Goal: Task Accomplishment & Management: Use online tool/utility

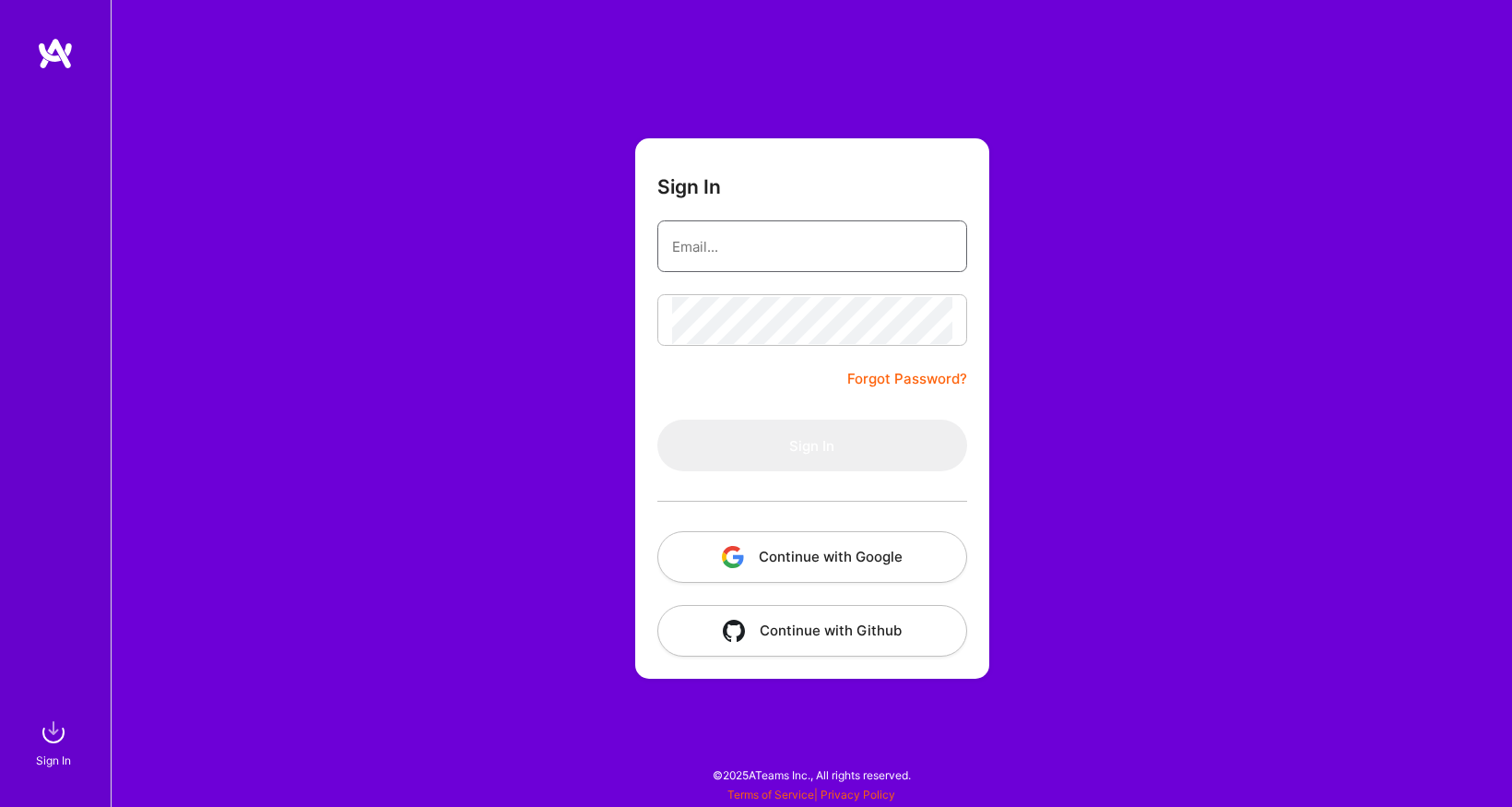
type input "[EMAIL_ADDRESS][DOMAIN_NAME]"
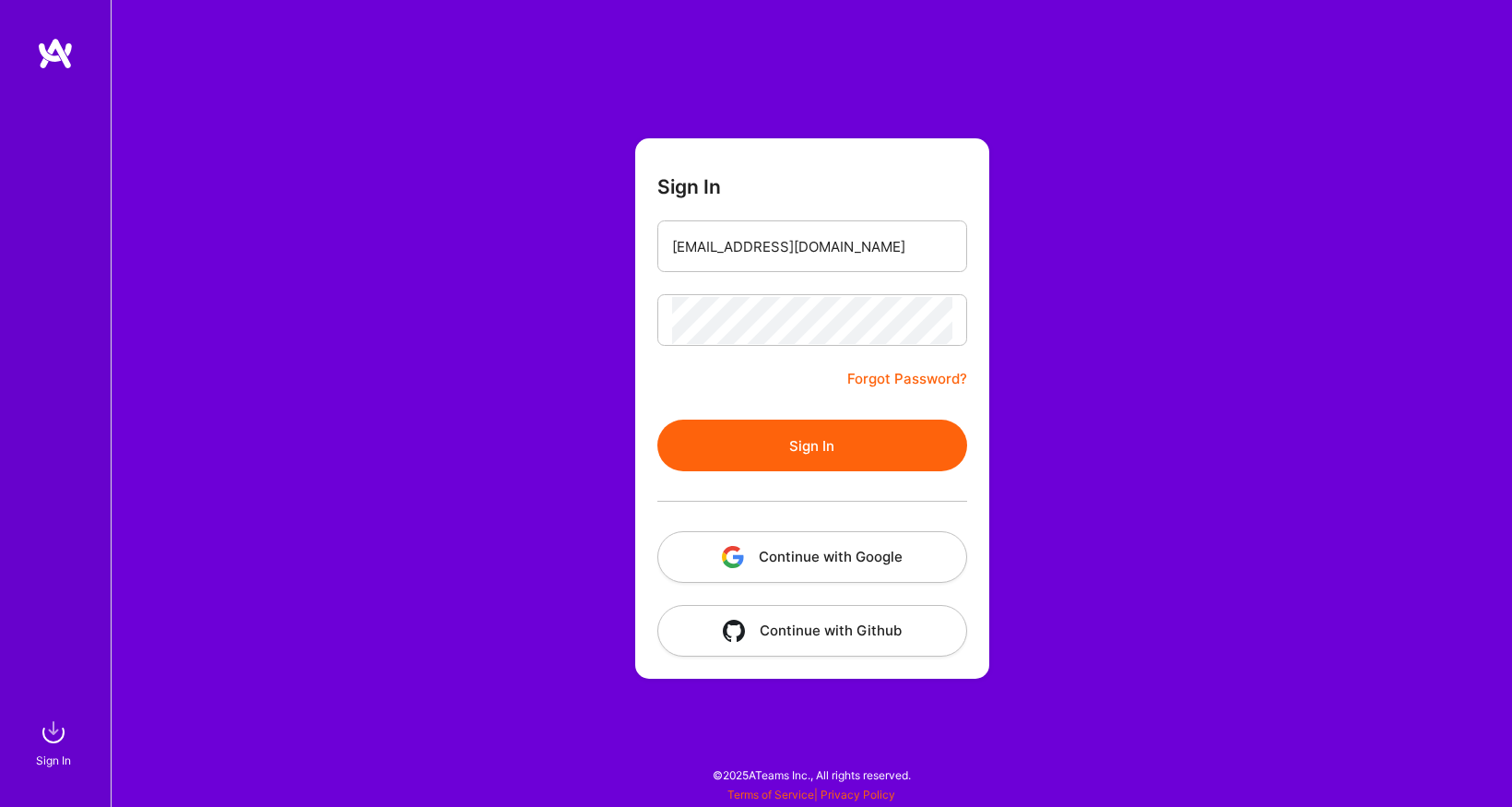
click at [799, 567] on button "Continue with Google" at bounding box center [812, 557] width 310 height 52
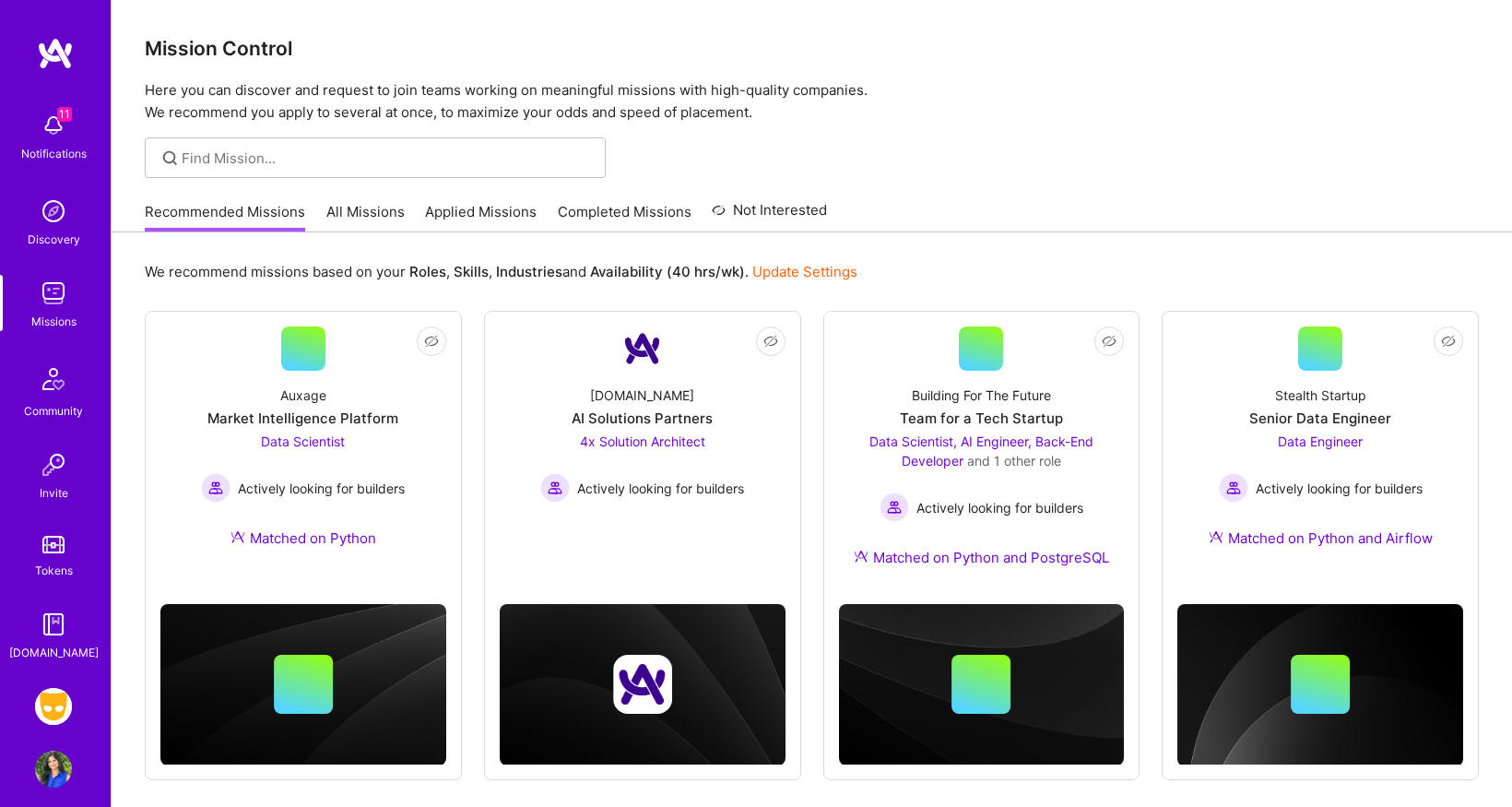
click at [56, 704] on img at bounding box center [53, 706] width 37 height 37
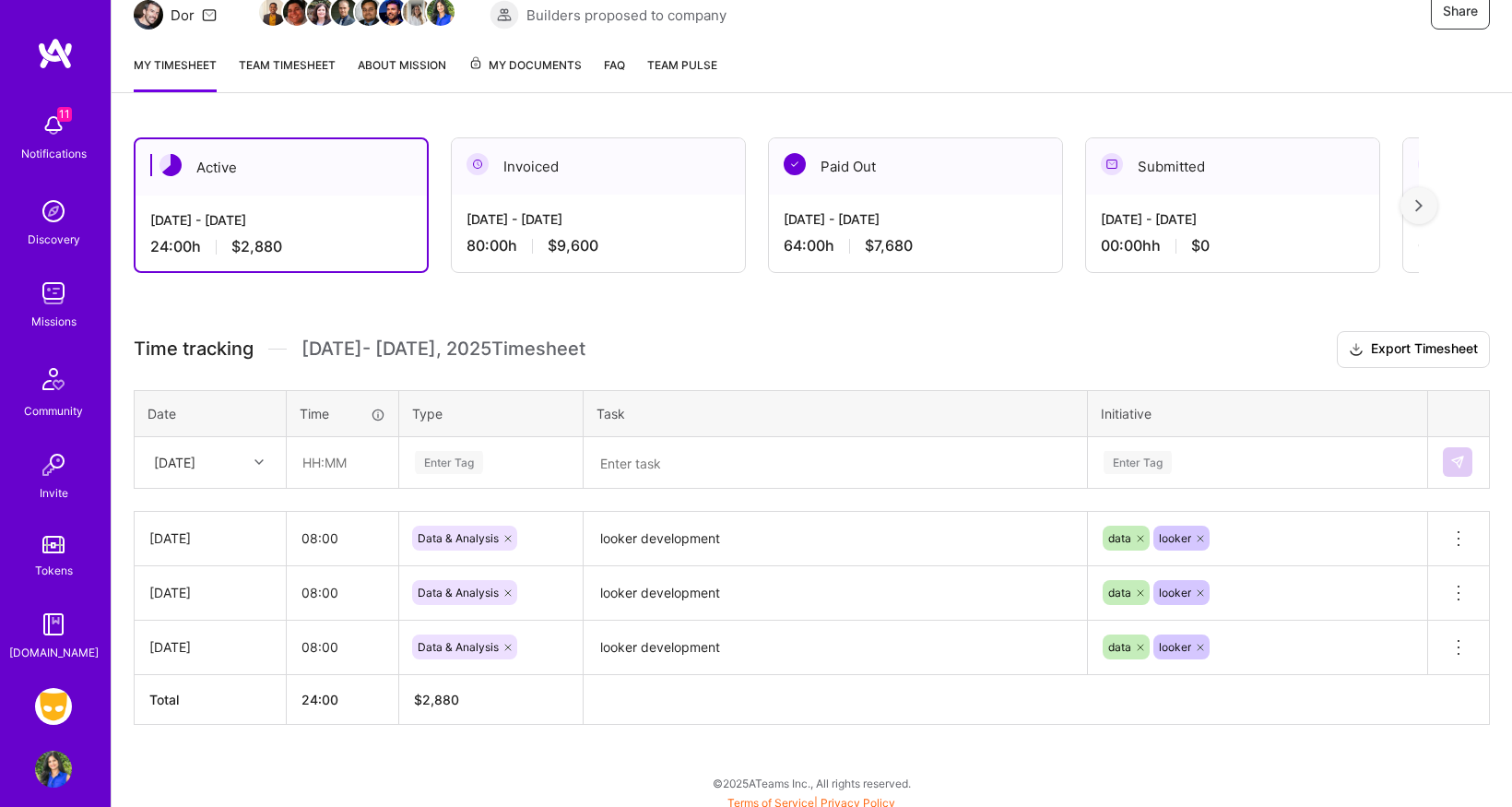
scroll to position [210, 0]
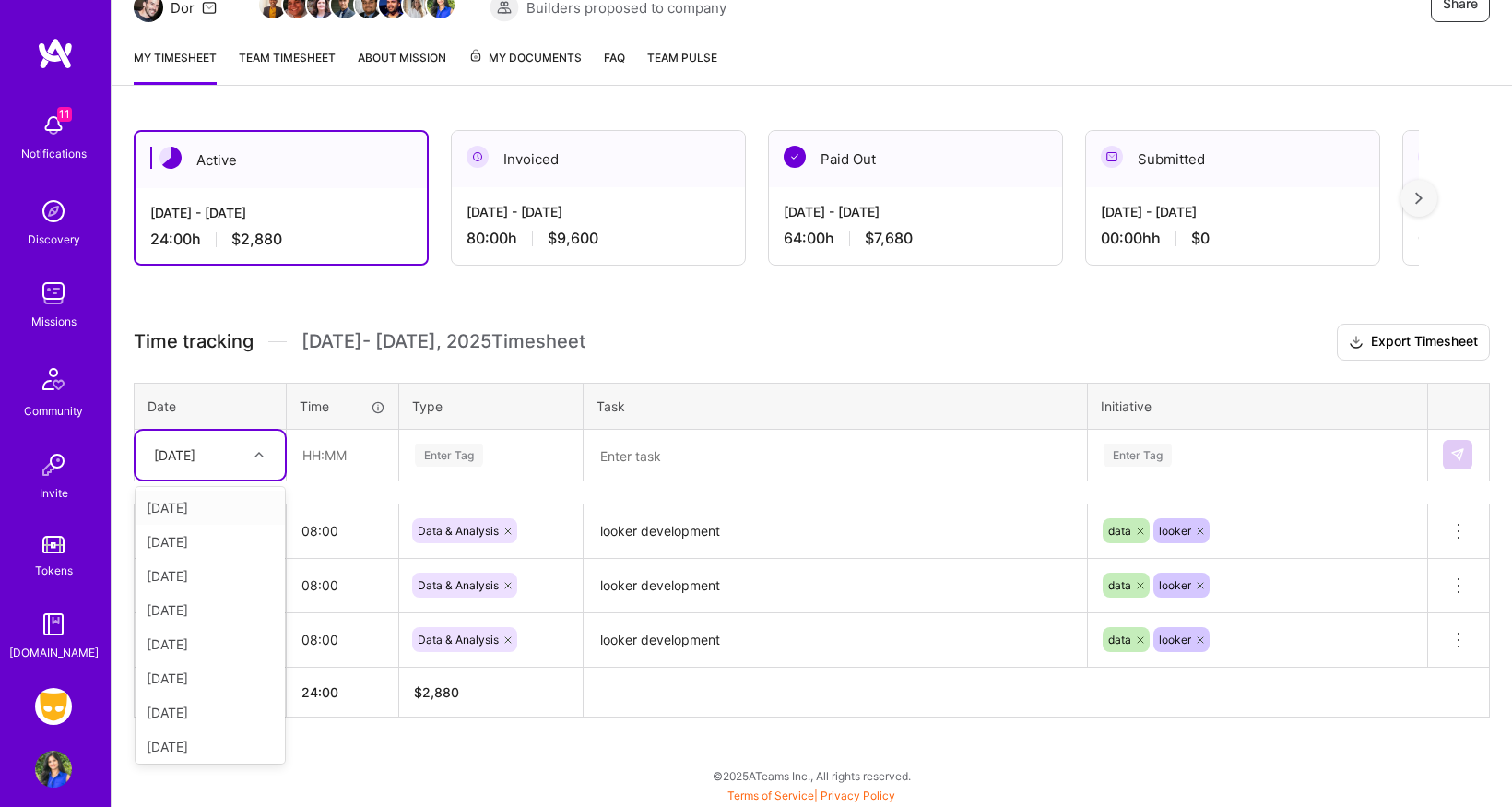
click at [254, 456] on div at bounding box center [262, 454] width 29 height 24
click at [322, 745] on div "Active [DATE] - [DATE] 24:00 h $2,880 Invoiced [DATE] - [DATE] 80:00 h $9,600 P…" at bounding box center [812, 458] width 1400 height 700
click at [253, 453] on div at bounding box center [262, 454] width 29 height 24
click at [215, 685] on div "[DATE]" at bounding box center [210, 677] width 149 height 34
click at [343, 456] on input "text" at bounding box center [342, 455] width 110 height 49
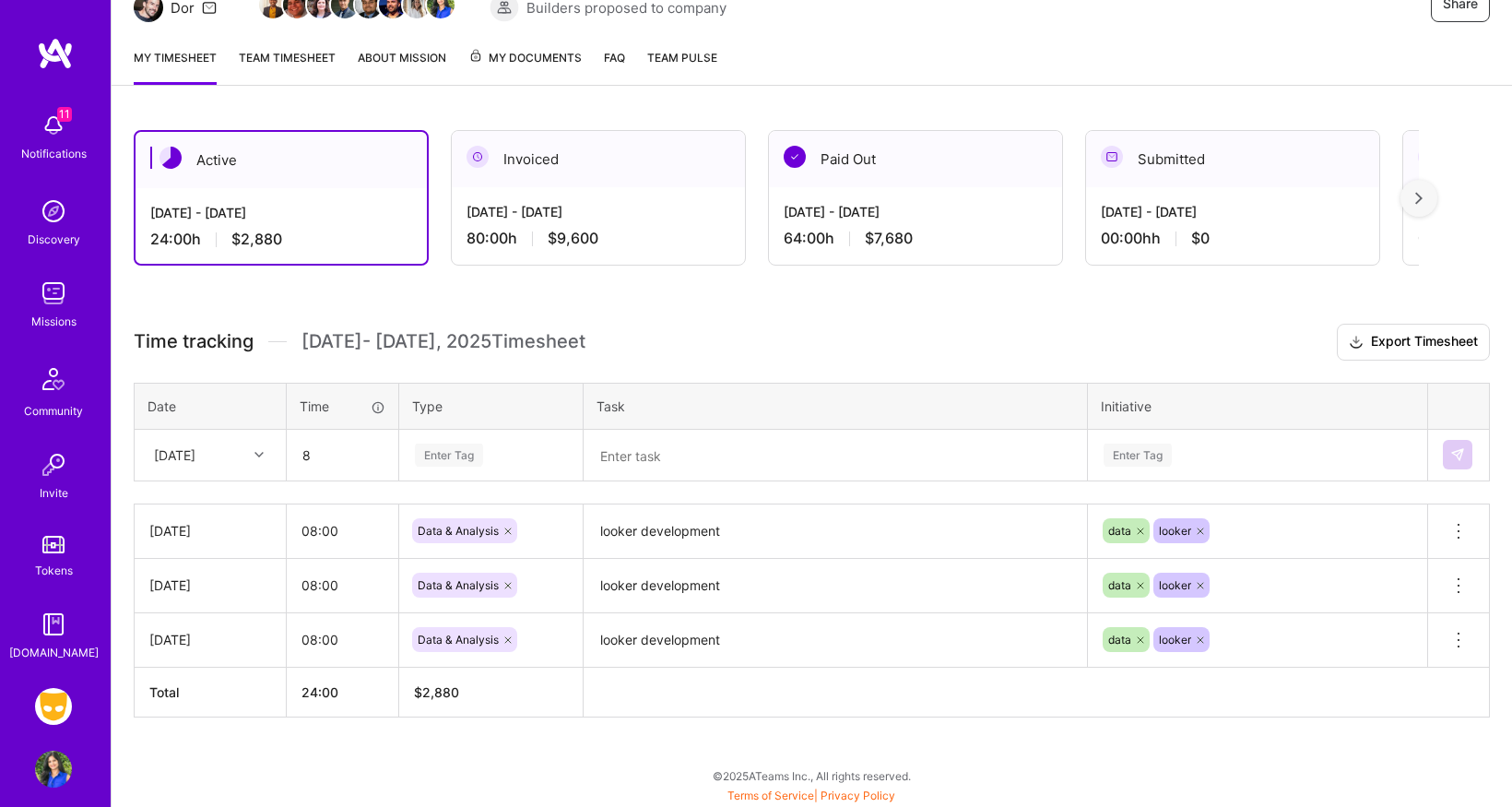
type input "08:00"
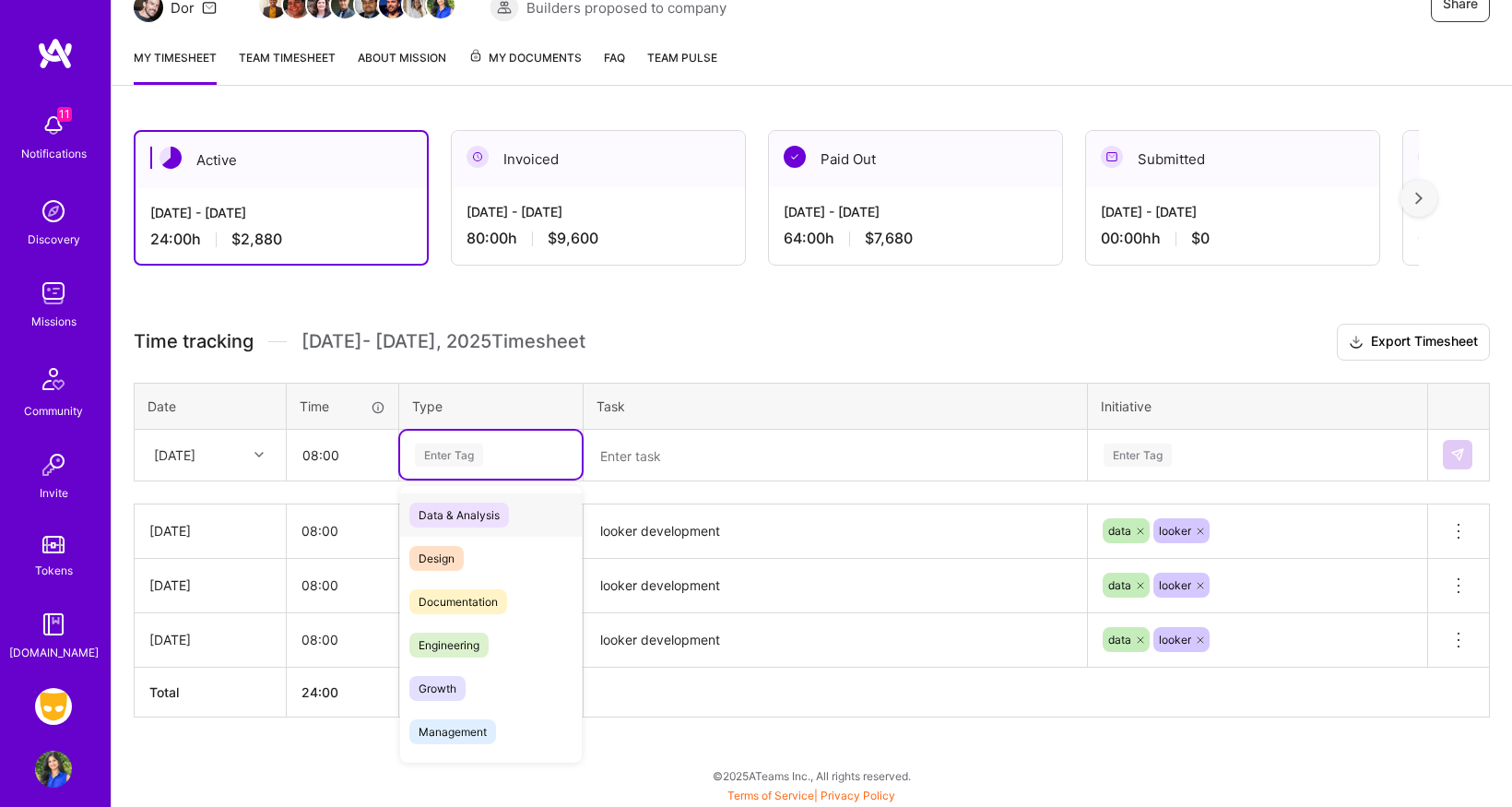
click at [518, 460] on div "Enter Tag" at bounding box center [491, 455] width 156 height 23
click at [497, 503] on span "Data & Analysis" at bounding box center [460, 515] width 100 height 25
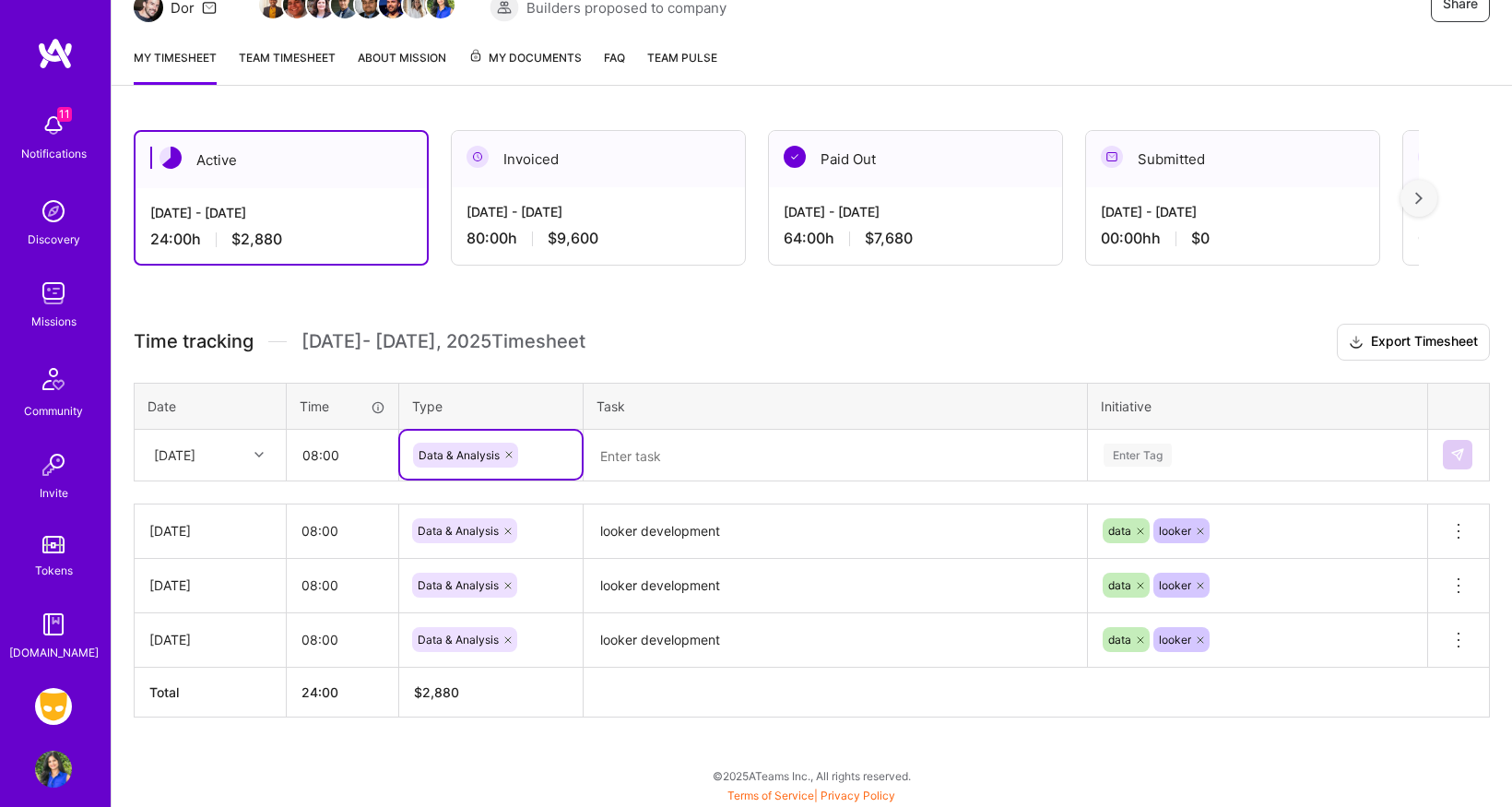
click at [692, 455] on textarea at bounding box center [836, 456] width 500 height 48
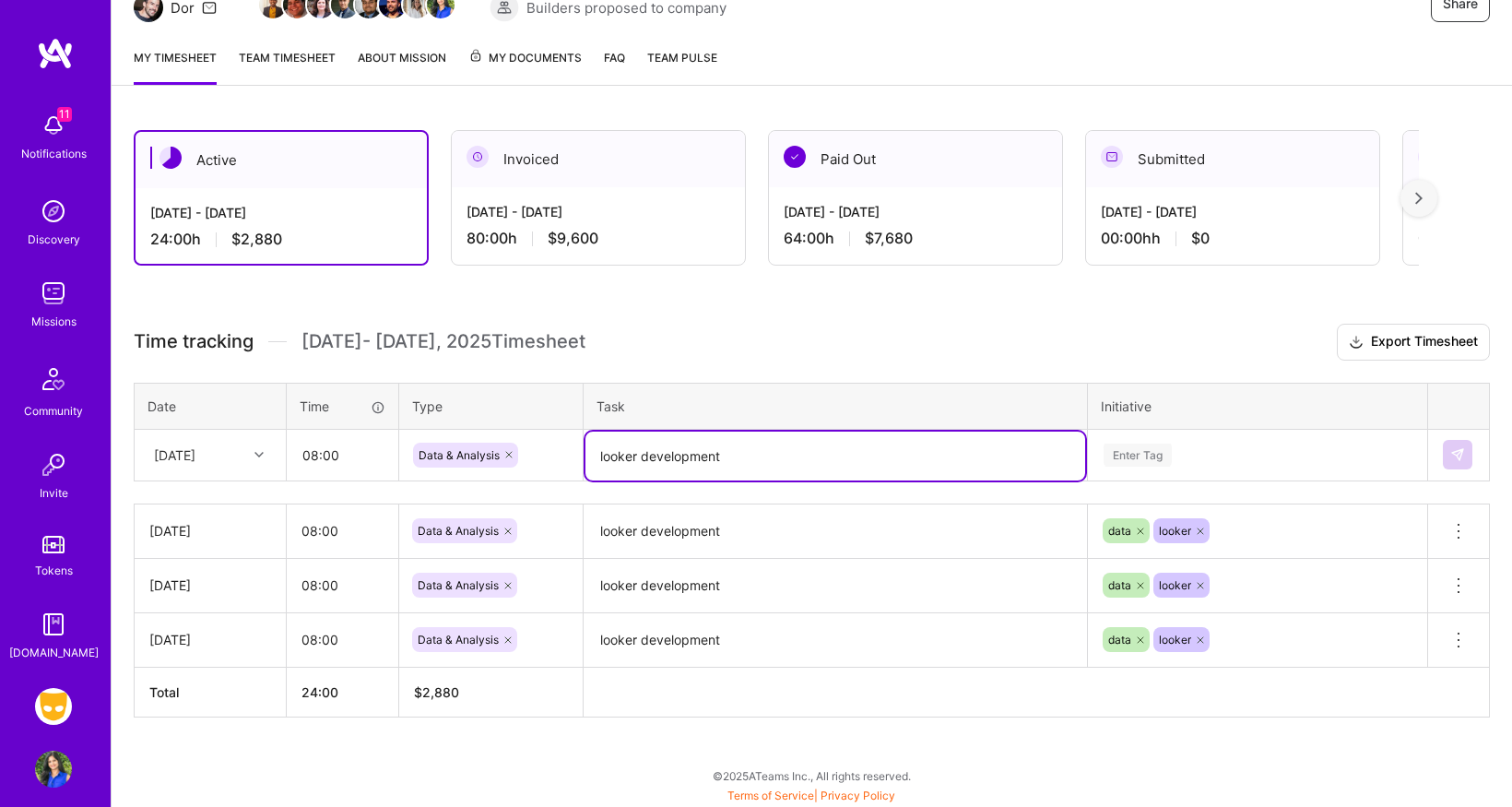
type textarea "looker development"
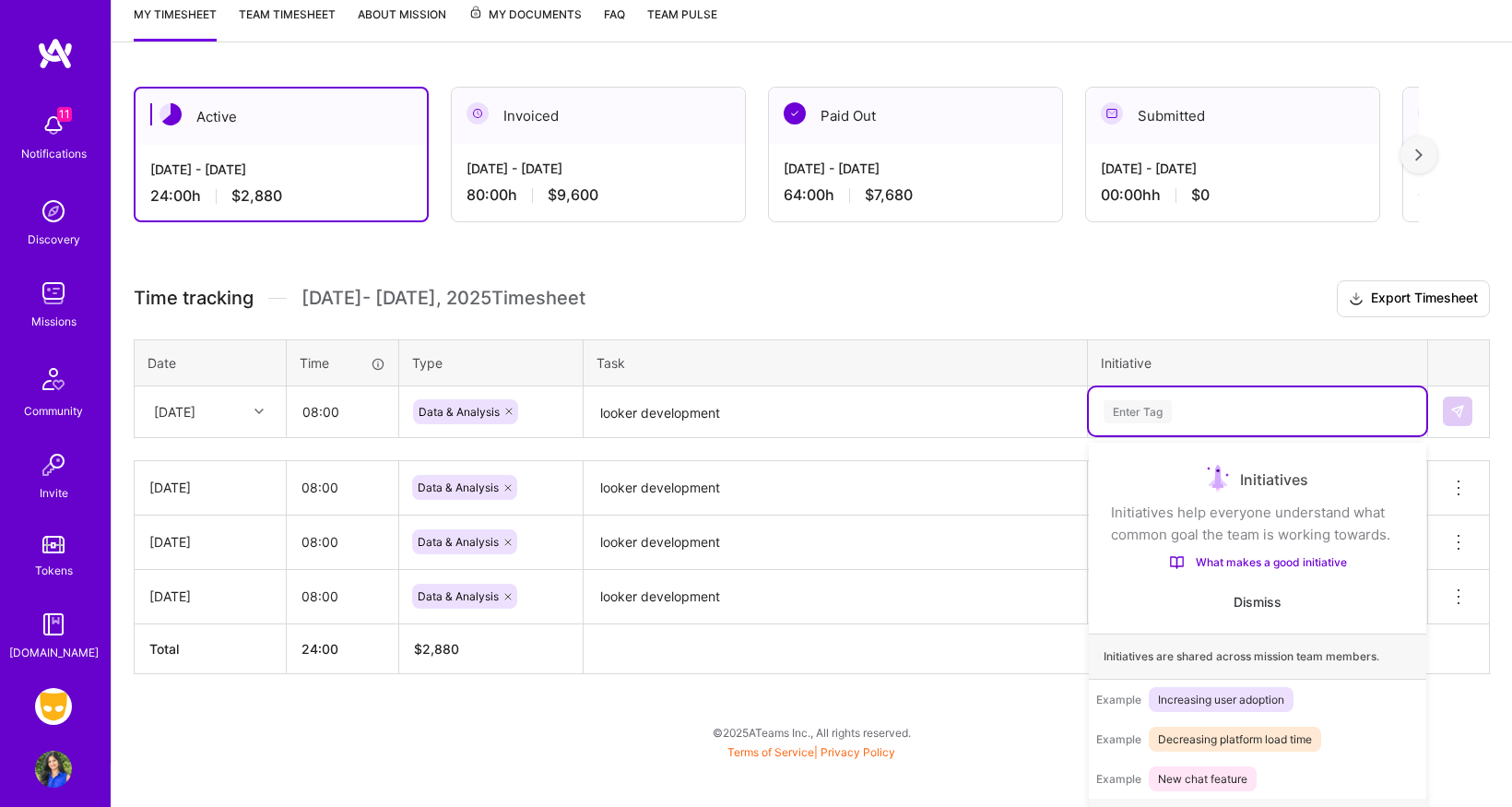
scroll to position [265, 0]
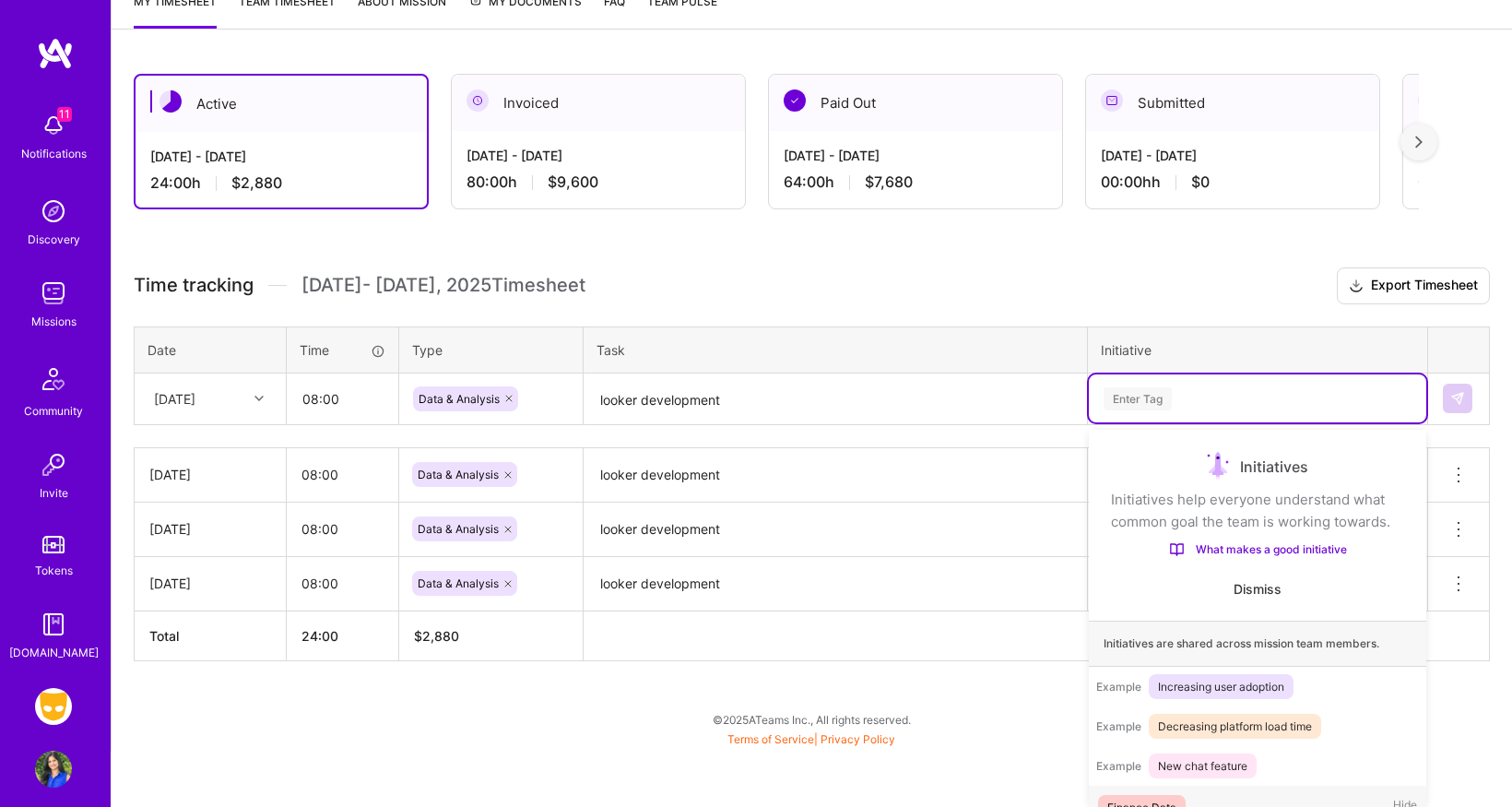
click at [1154, 422] on div "option Finance Data focused, 1 of 60. 60 results available. Use Up and Down to …" at bounding box center [1257, 398] width 338 height 48
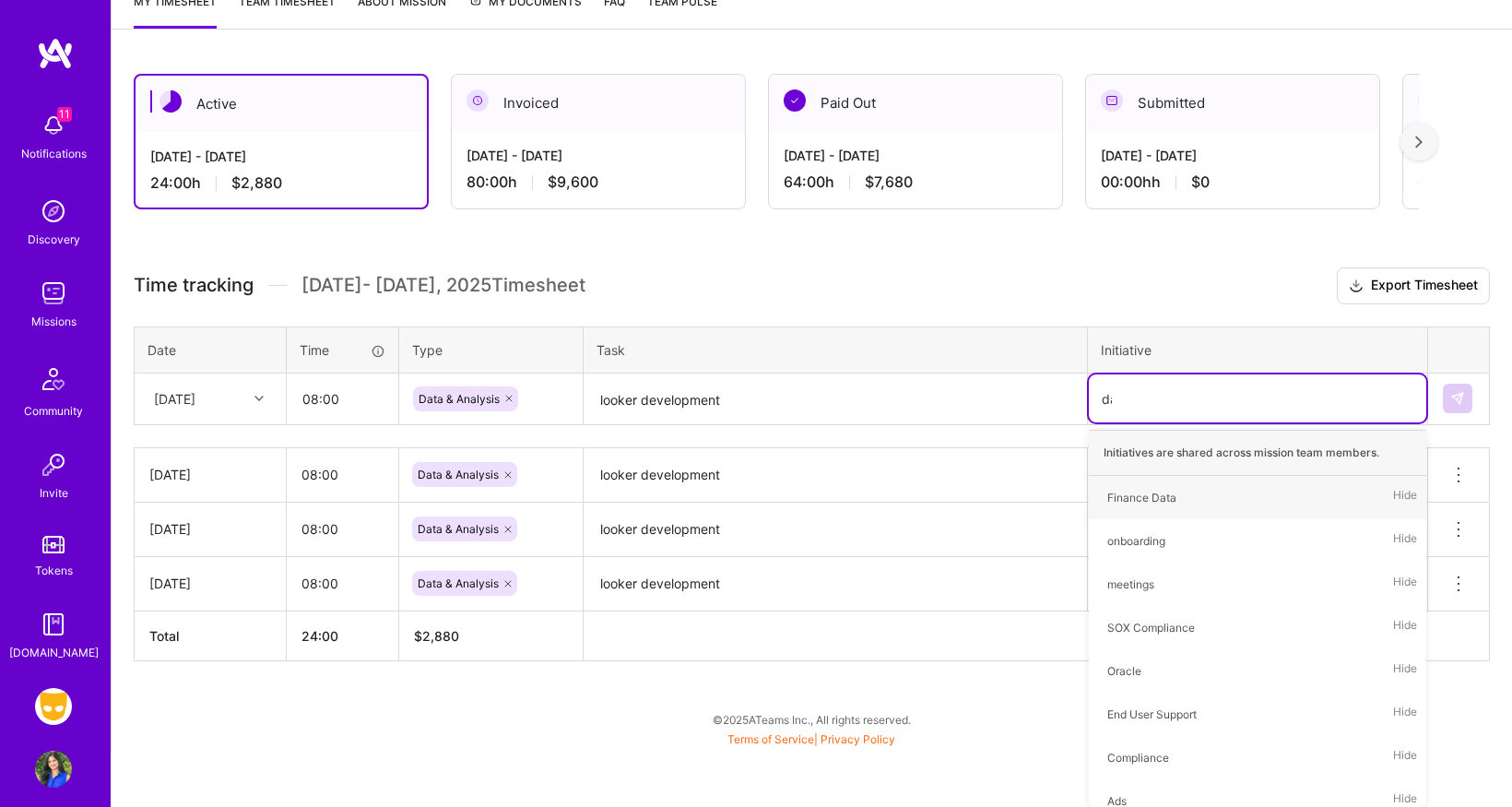
scroll to position [210, 0]
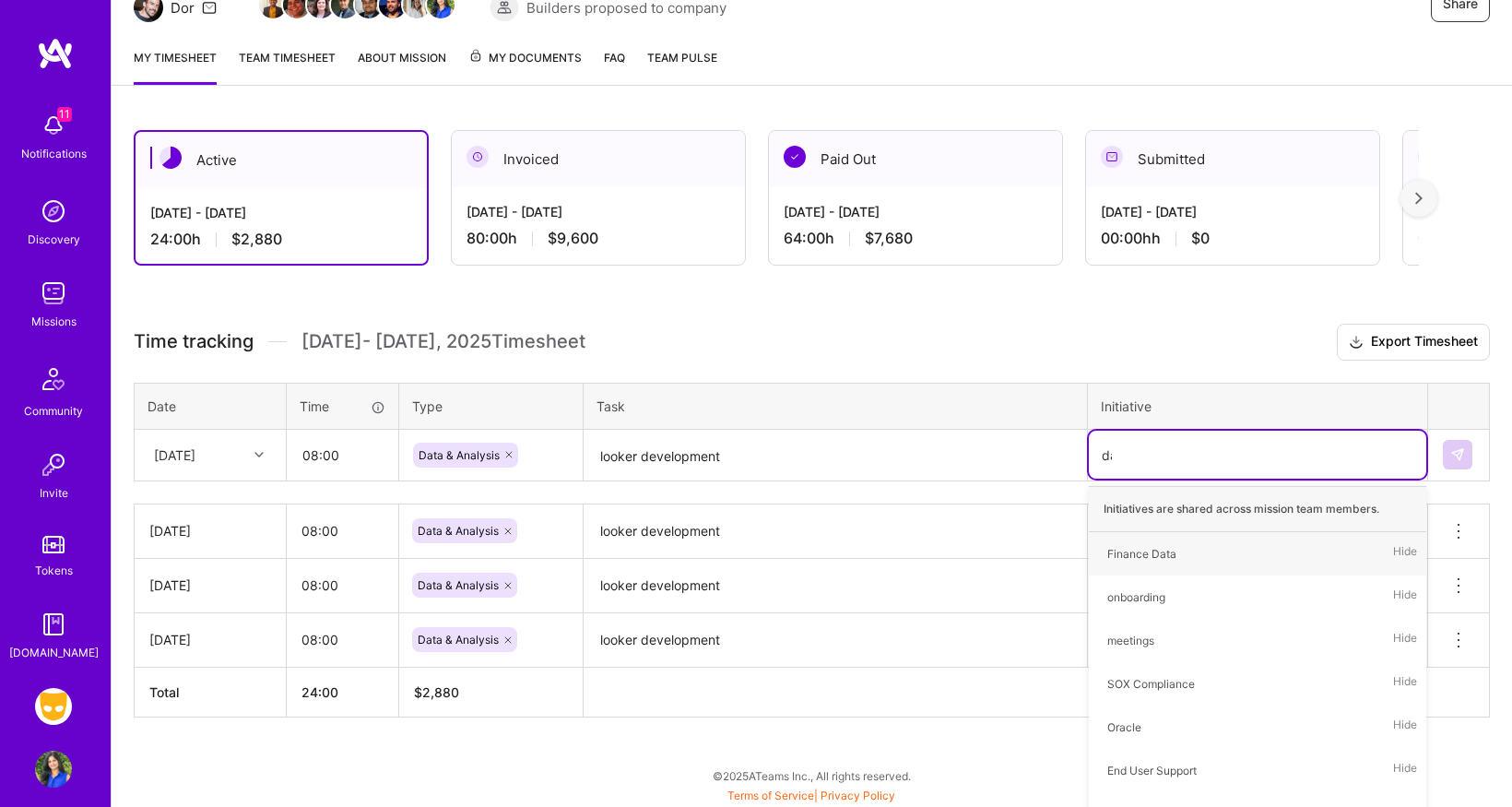
type input "data"
click at [1124, 592] on div "data" at bounding box center [1119, 597] width 23 height 19
type input "looker"
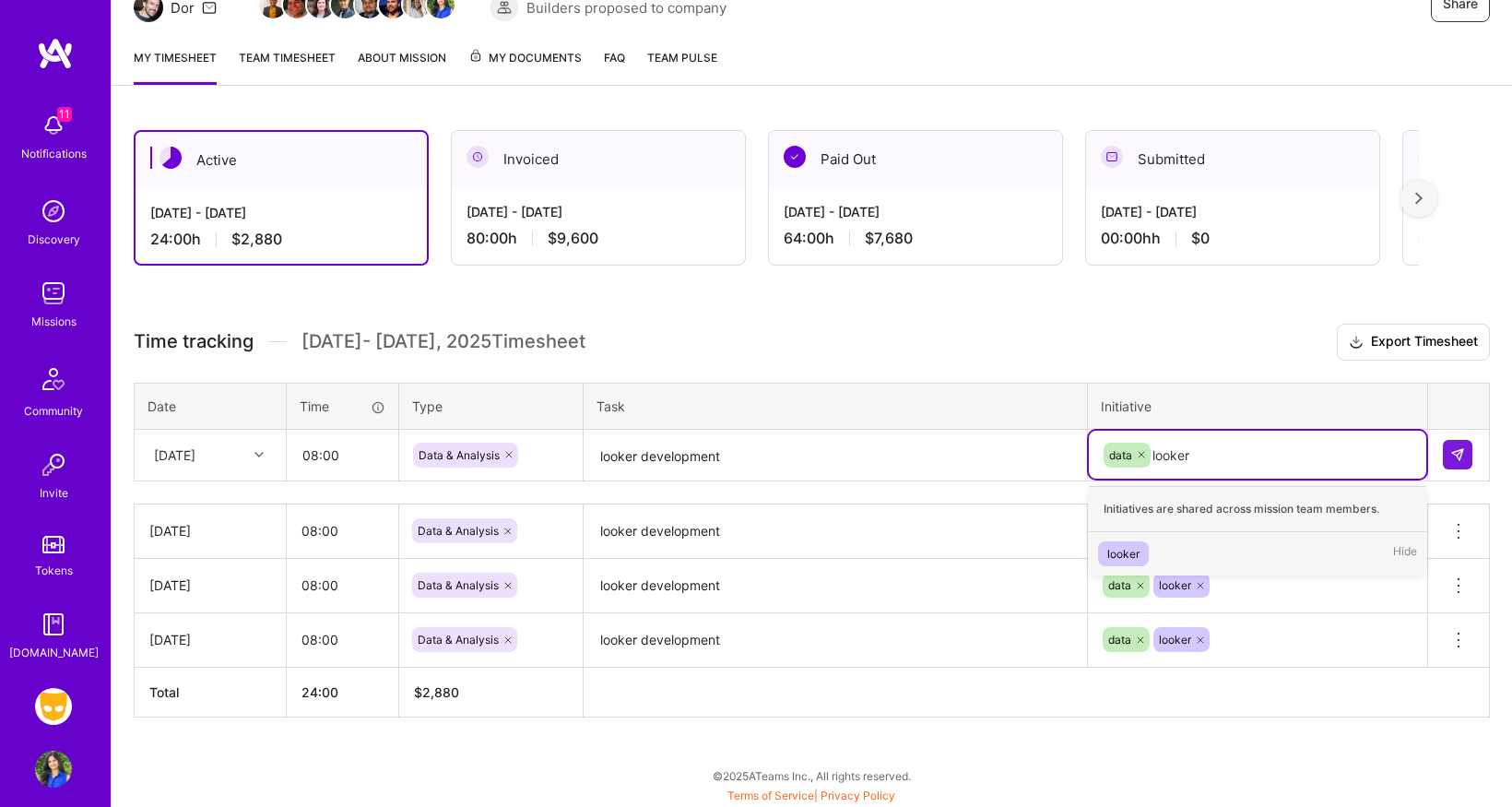
click at [1123, 551] on div "looker" at bounding box center [1123, 554] width 33 height 19
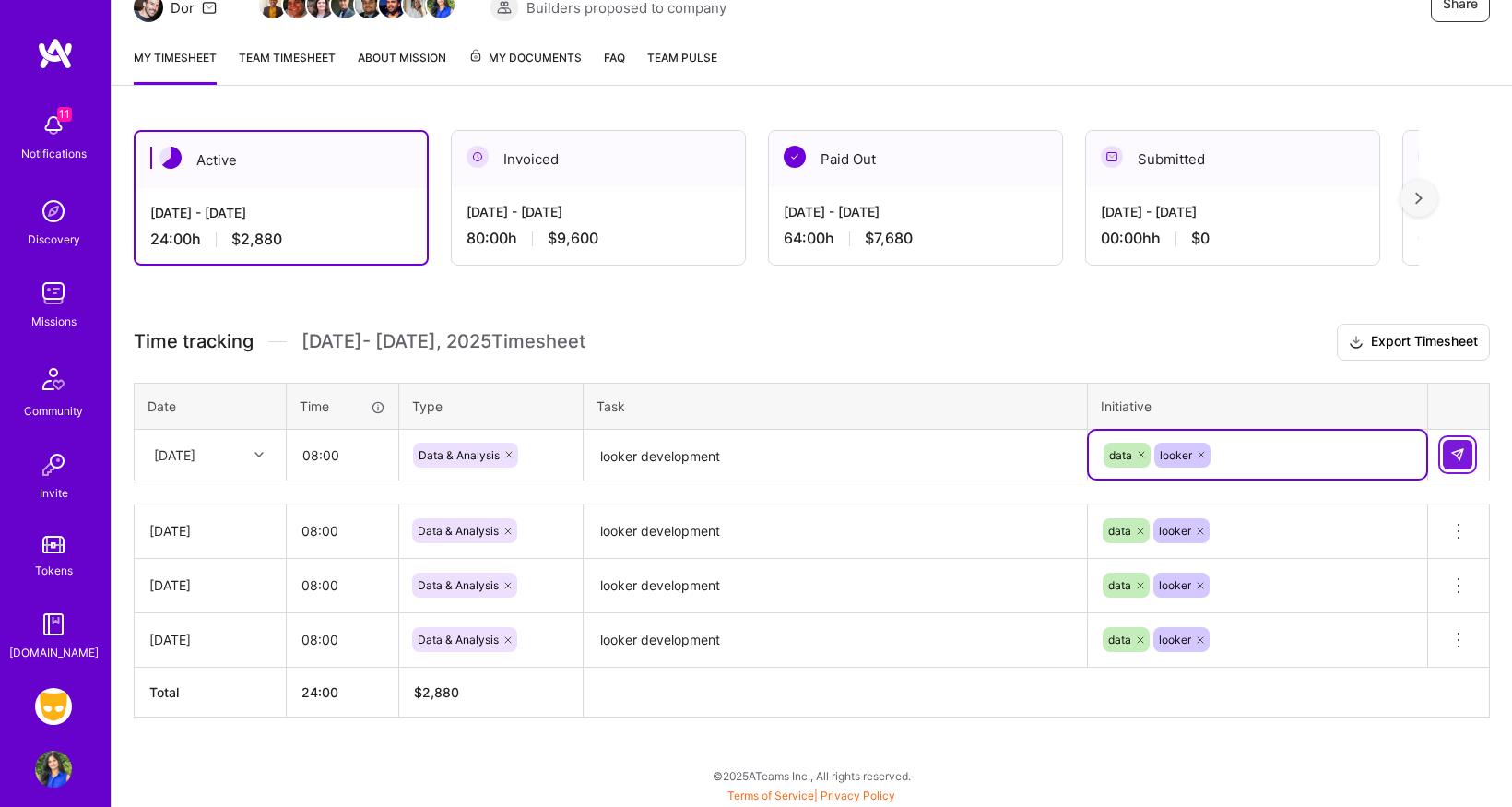
click at [1463, 457] on img at bounding box center [1457, 454] width 14 height 14
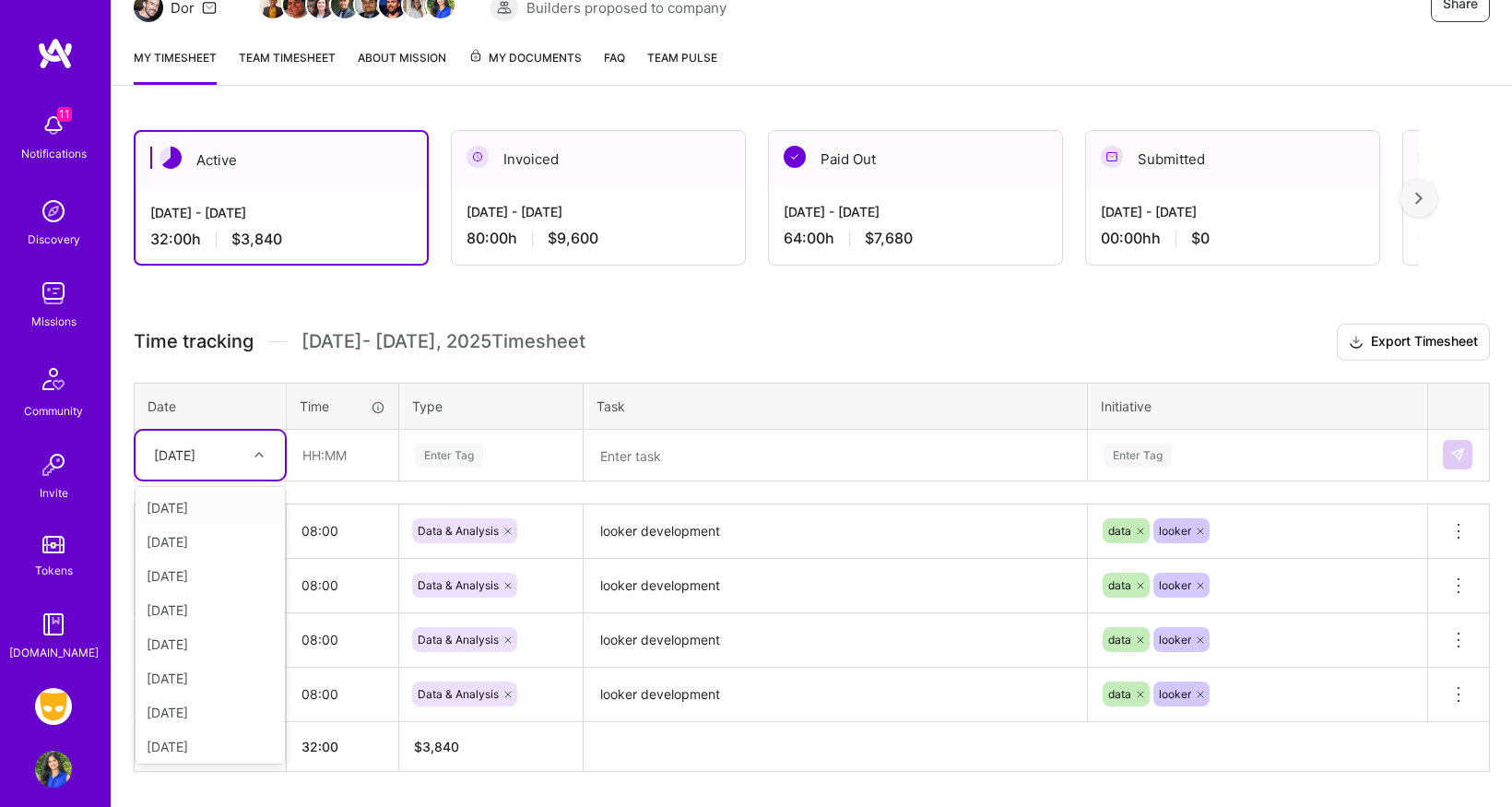
click at [264, 456] on div at bounding box center [262, 454] width 29 height 24
click at [214, 669] on div "[DATE]" at bounding box center [210, 677] width 149 height 34
click at [344, 451] on input "text" at bounding box center [342, 455] width 110 height 49
type input "08:00"
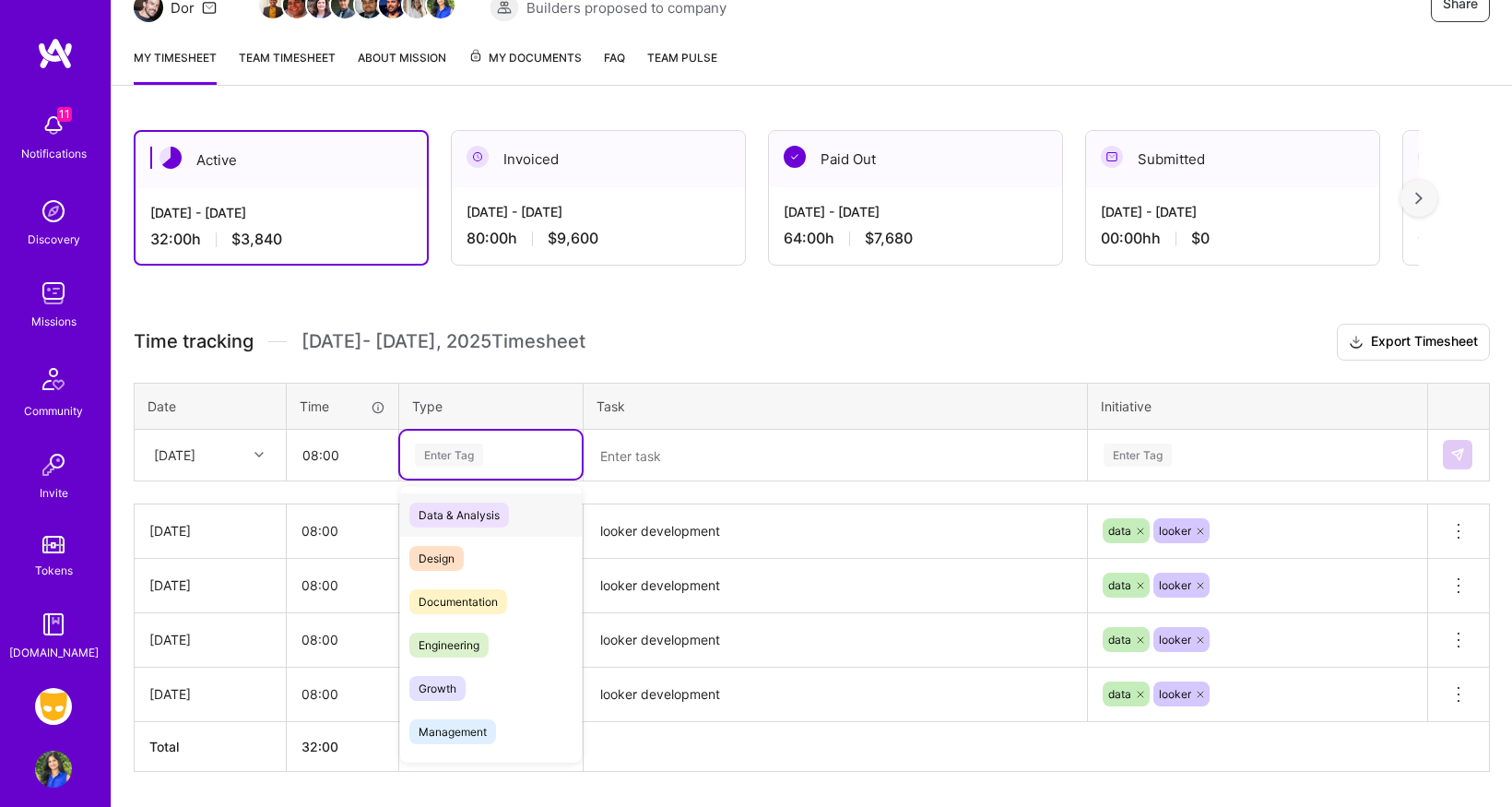
click at [454, 458] on div "Enter Tag" at bounding box center [448, 455] width 68 height 29
click at [452, 517] on span "Data & Analysis" at bounding box center [460, 515] width 100 height 25
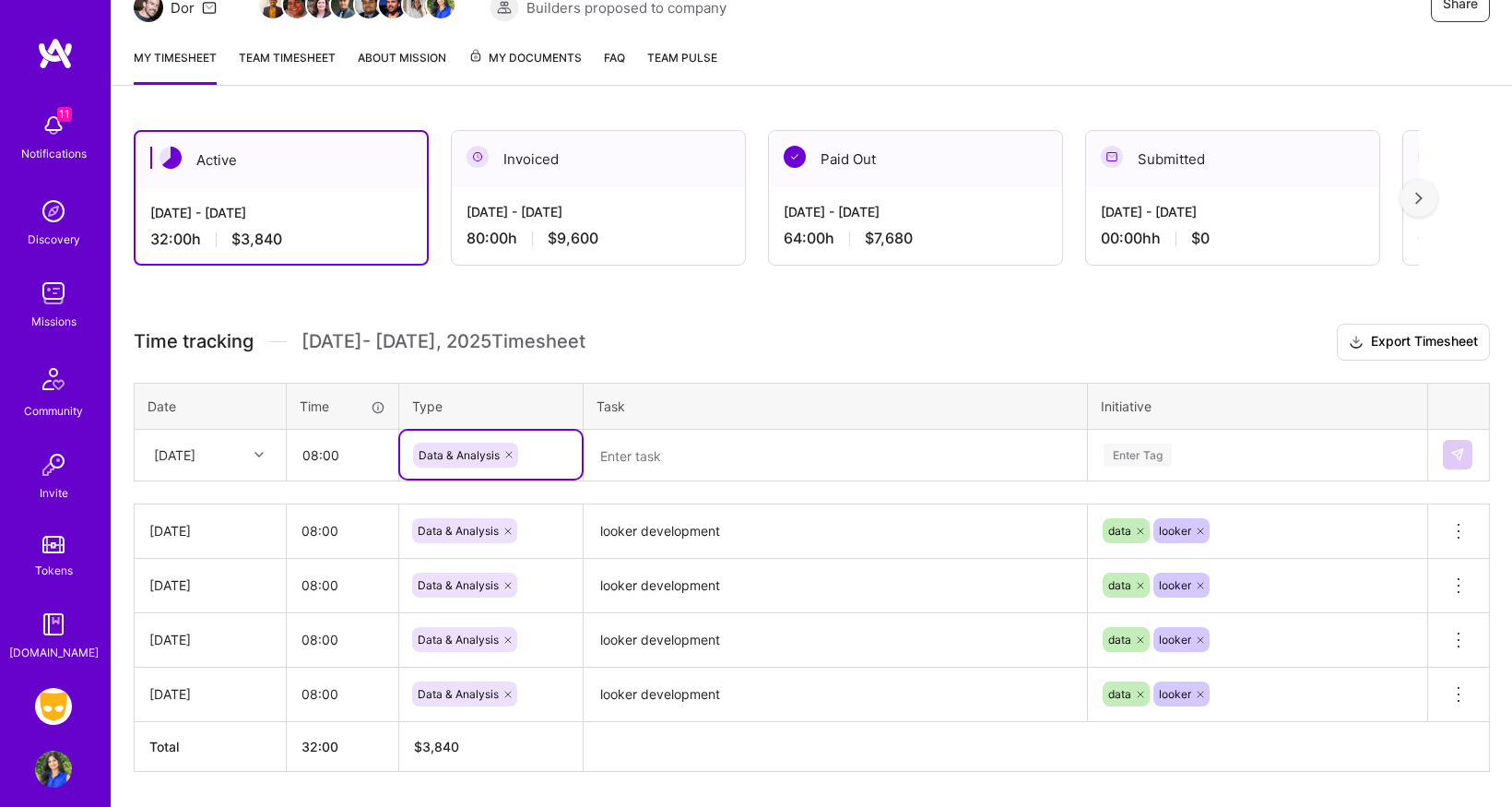
click at [655, 451] on textarea at bounding box center [836, 456] width 500 height 49
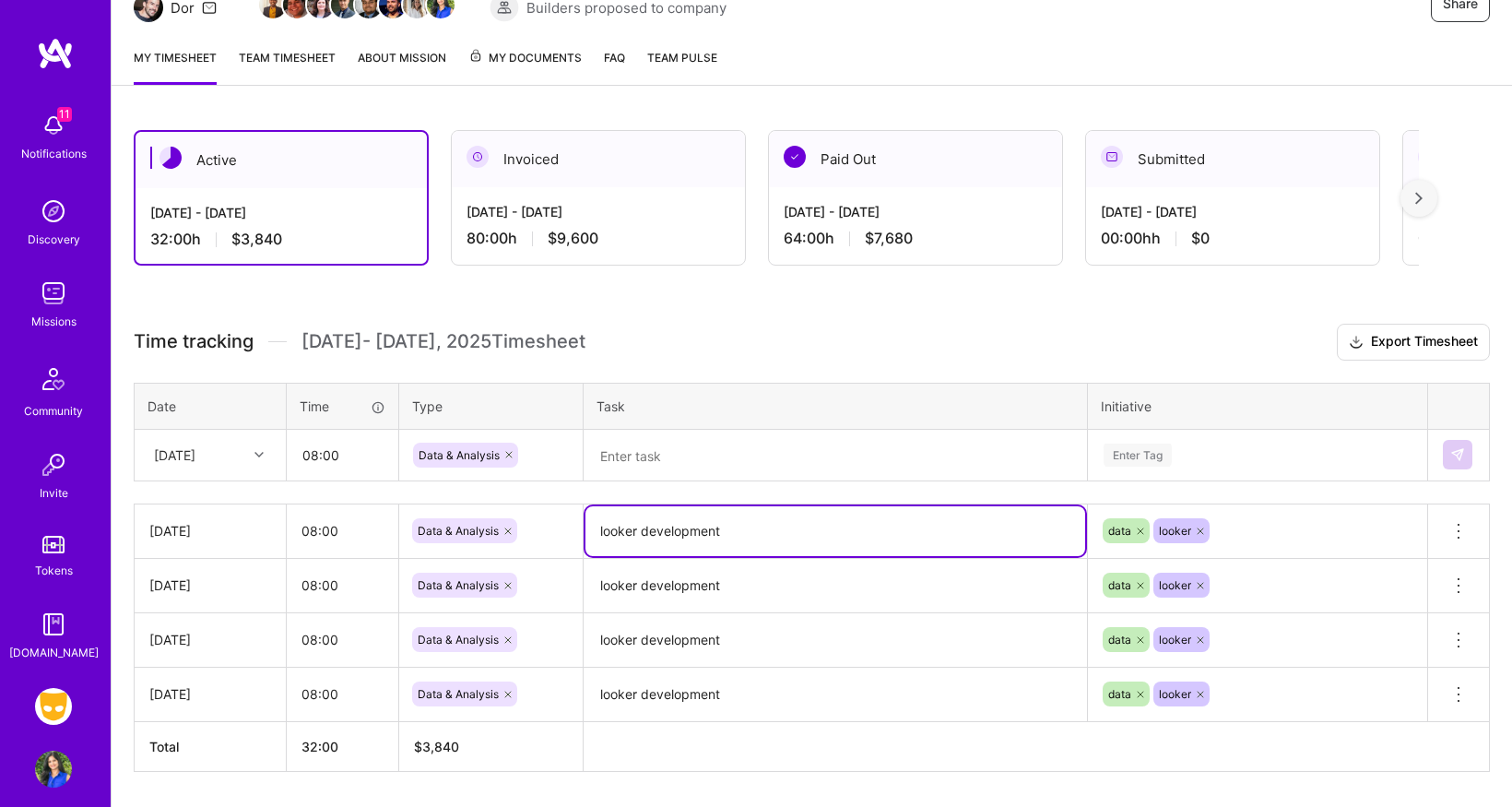
drag, startPoint x: 740, startPoint y: 539, endPoint x: 600, endPoint y: 521, distance: 141.2
click at [600, 521] on textarea "looker development" at bounding box center [836, 531] width 500 height 50
click at [668, 468] on textarea at bounding box center [836, 456] width 500 height 49
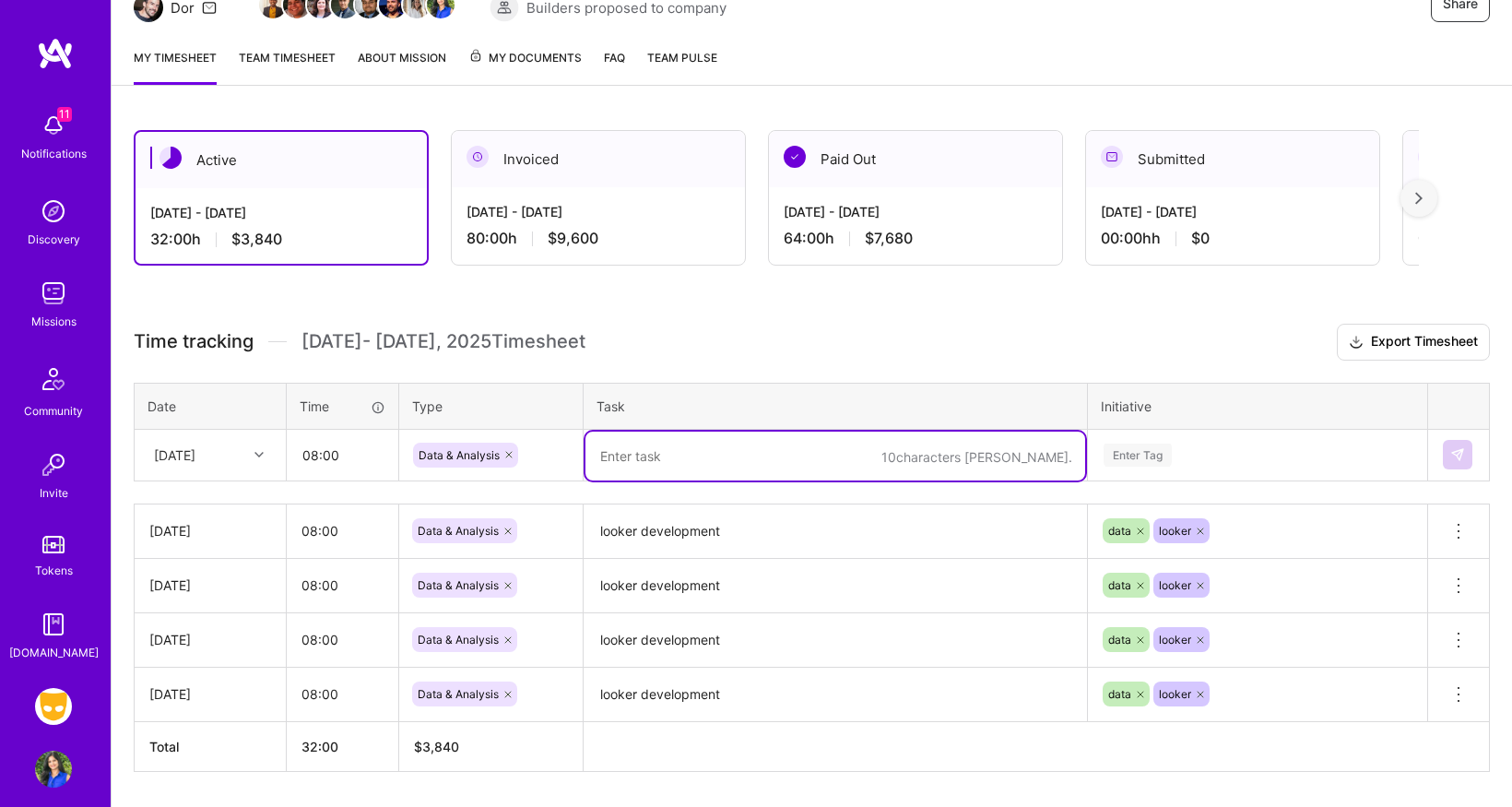
paste textarea "looker development"
type textarea "looker development"
click at [1165, 458] on div "Enter Tag" at bounding box center [1257, 455] width 338 height 48
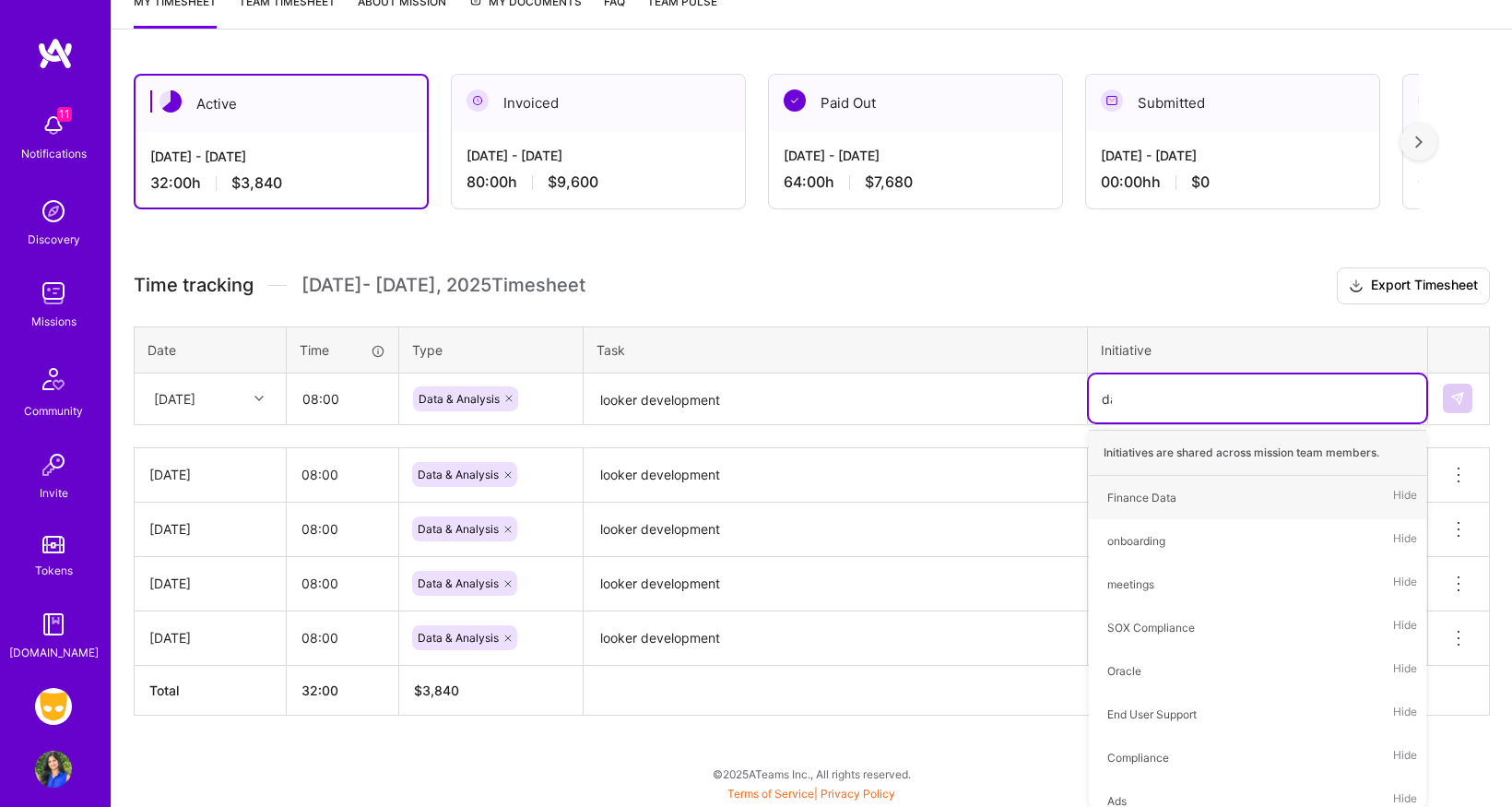
scroll to position [264, 0]
type input "data"
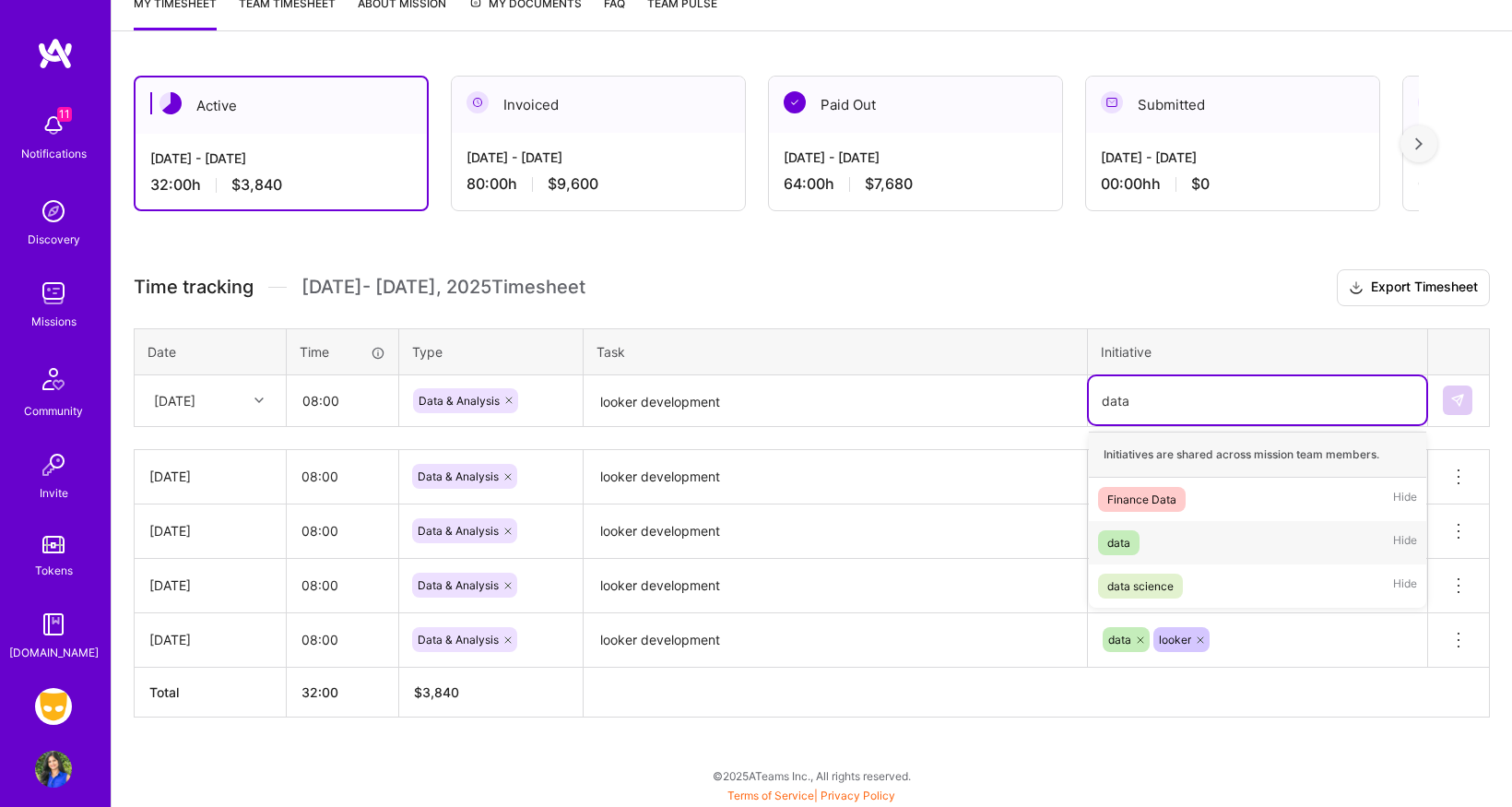
click at [1129, 546] on div "data" at bounding box center [1119, 542] width 23 height 19
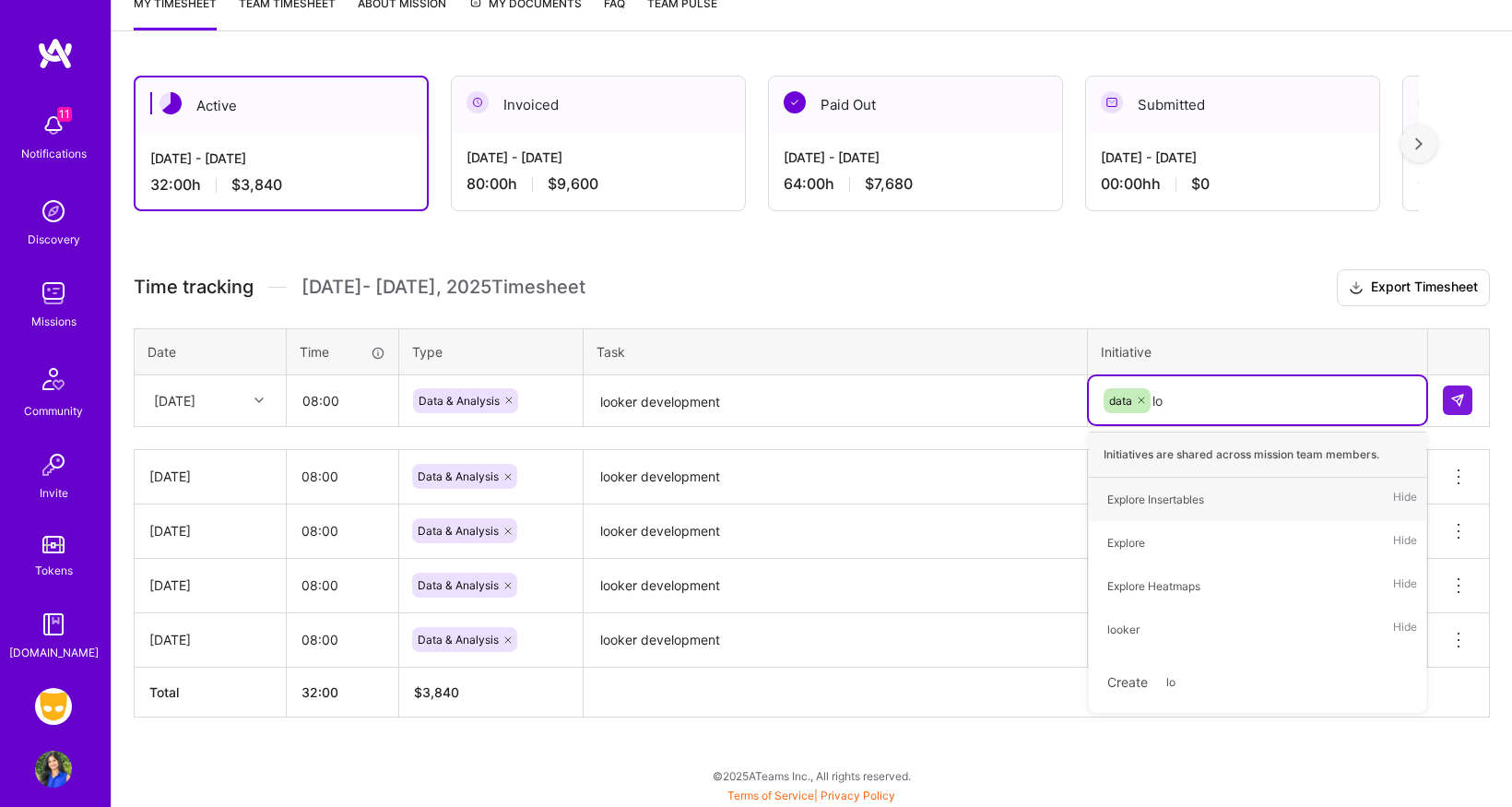
type input "loo"
click at [1124, 496] on div "looker" at bounding box center [1123, 499] width 33 height 19
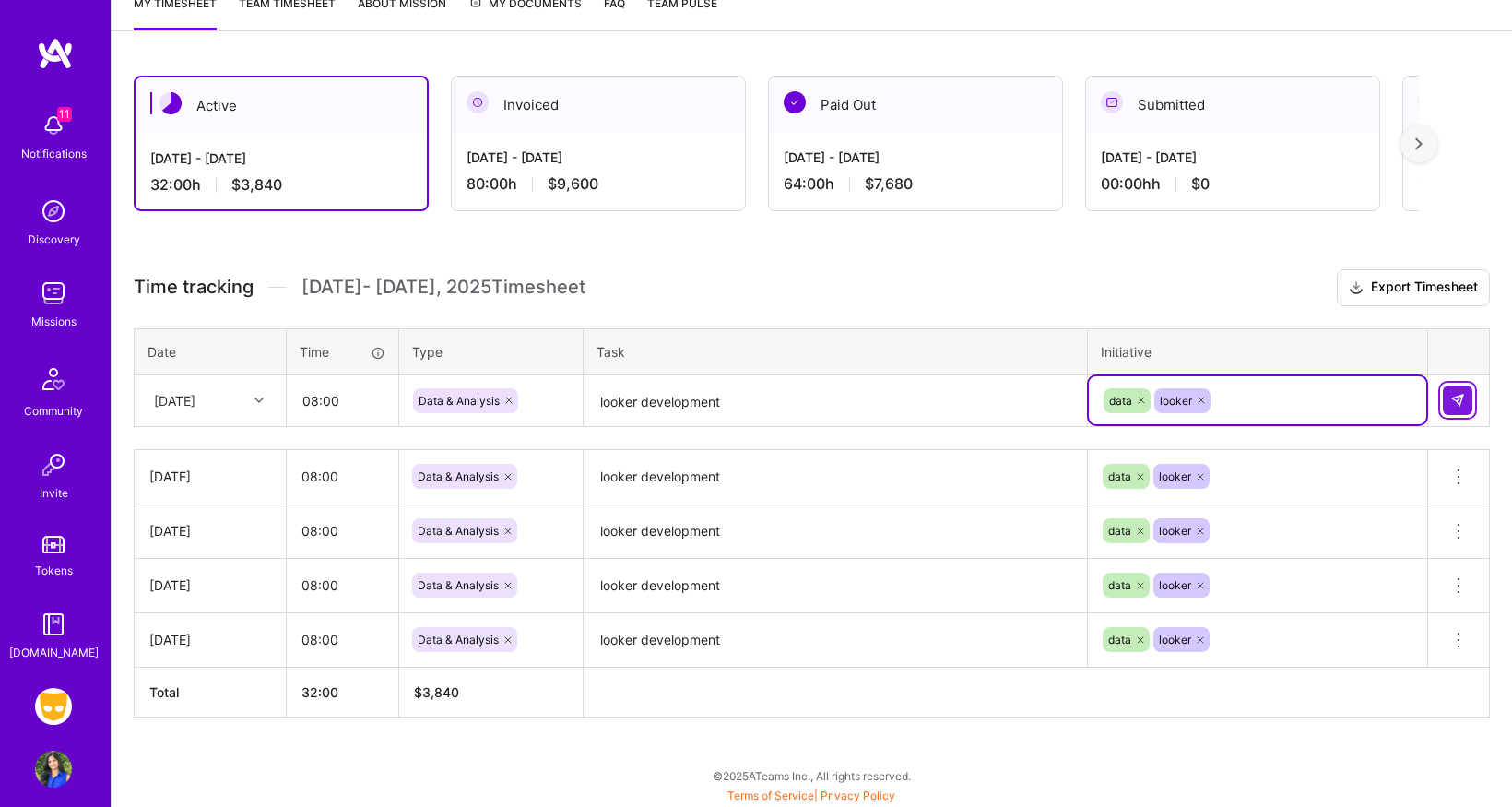
click at [1464, 398] on img at bounding box center [1457, 399] width 14 height 14
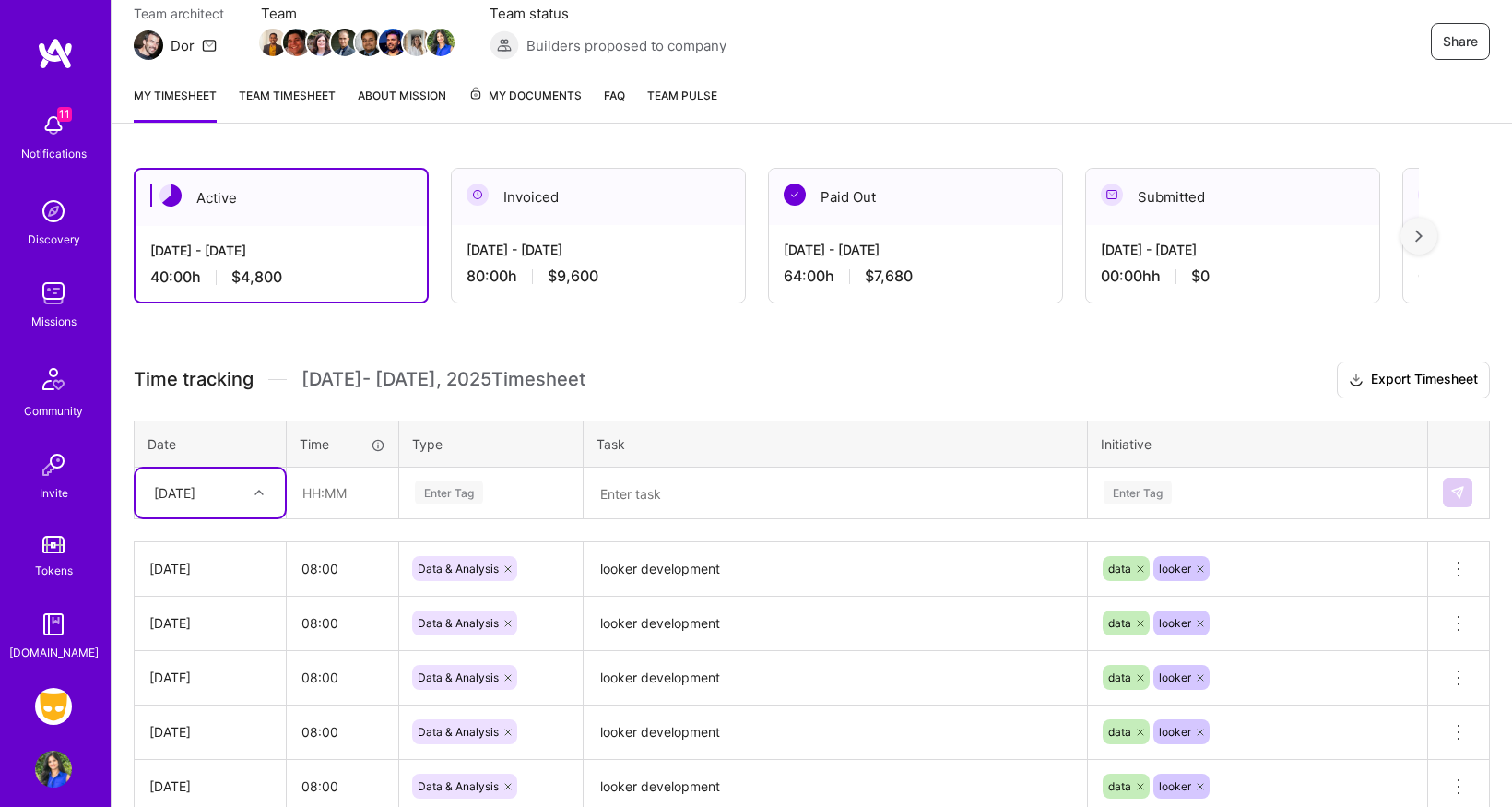
scroll to position [252, 0]
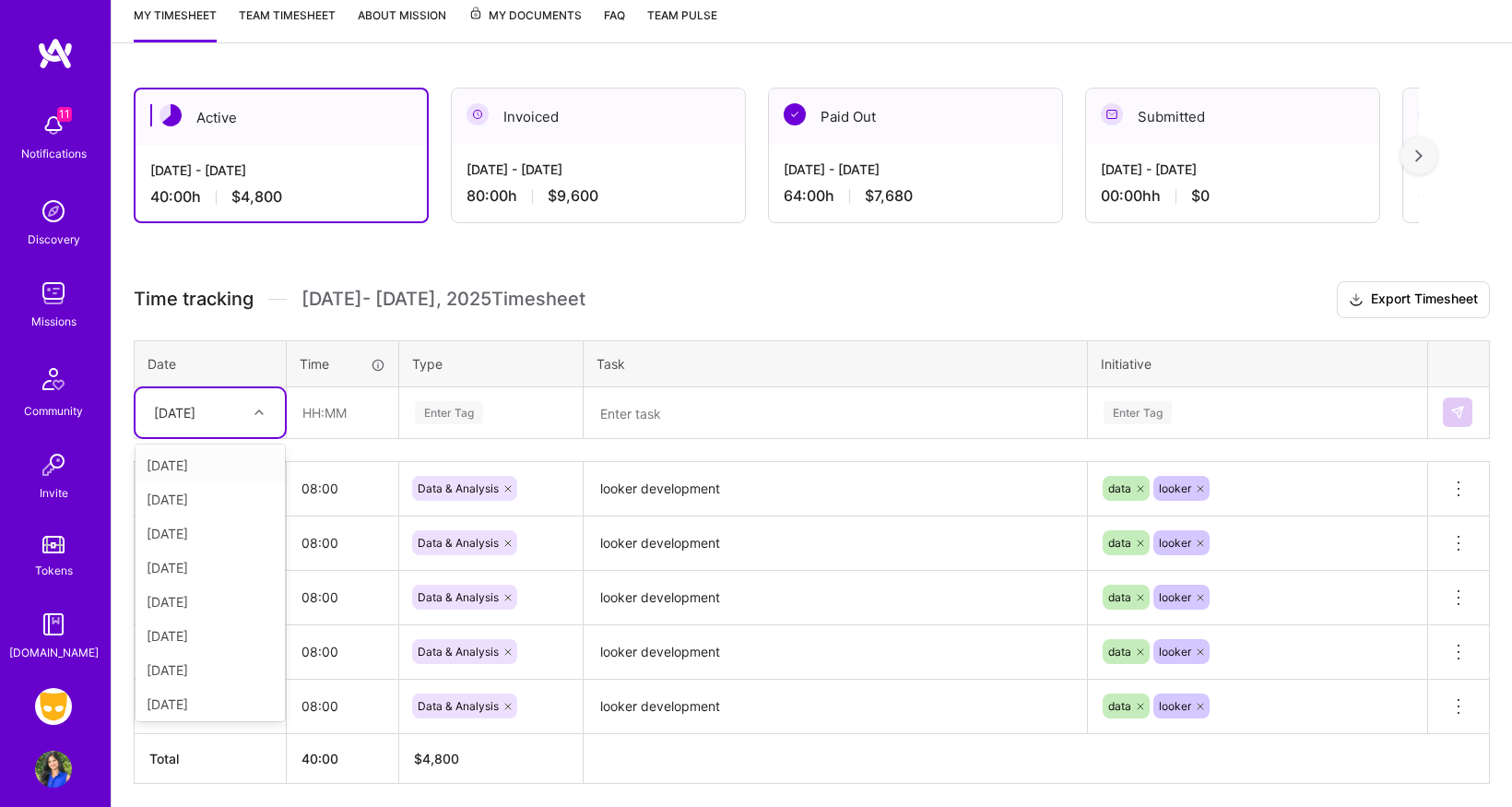
click at [250, 406] on div at bounding box center [262, 412] width 29 height 24
click at [221, 671] on div "[DATE]" at bounding box center [210, 669] width 149 height 34
click at [337, 427] on input "text" at bounding box center [342, 413] width 110 height 49
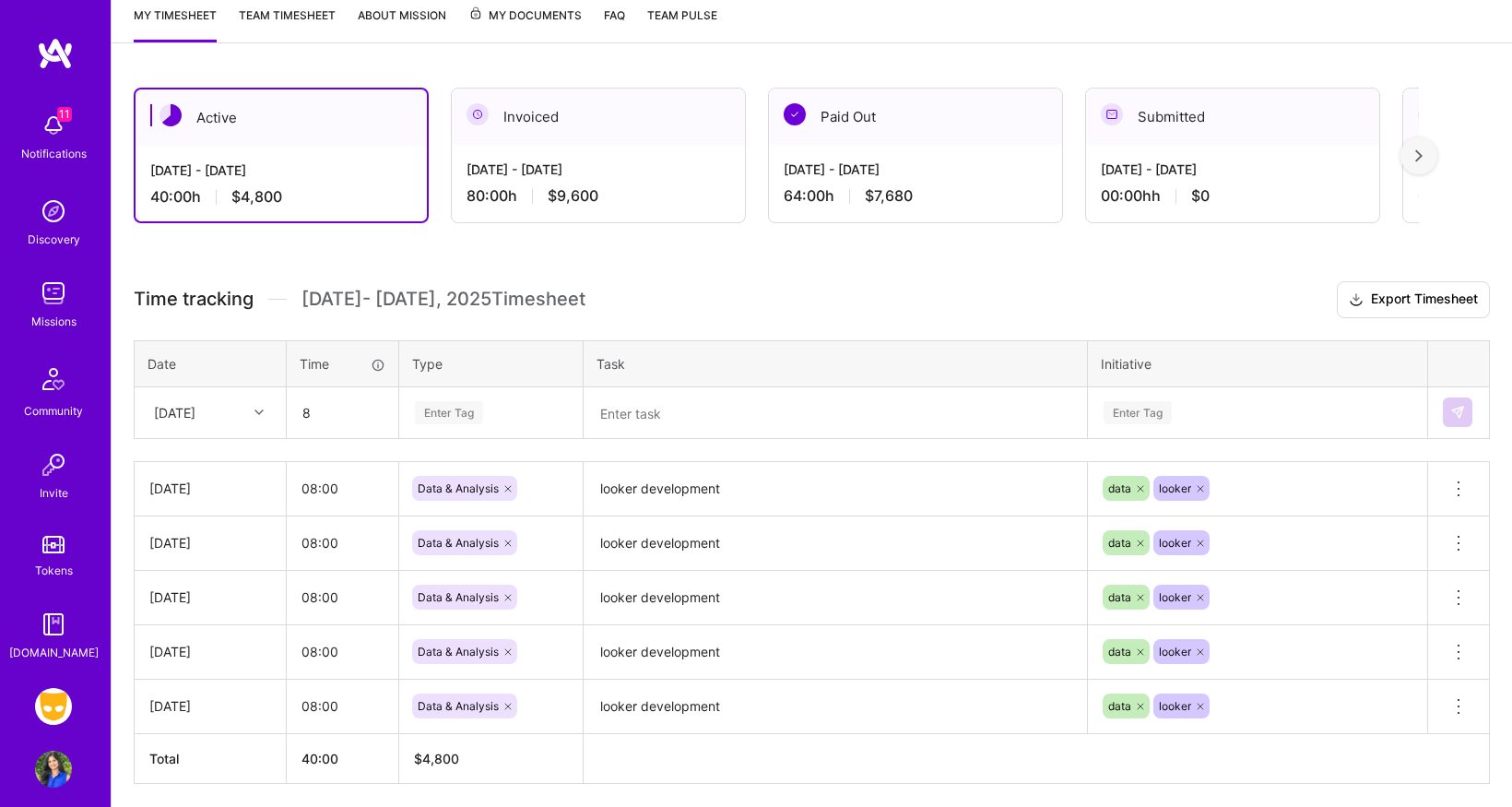
type input "08:00"
click at [459, 407] on div "Enter Tag" at bounding box center [448, 413] width 68 height 29
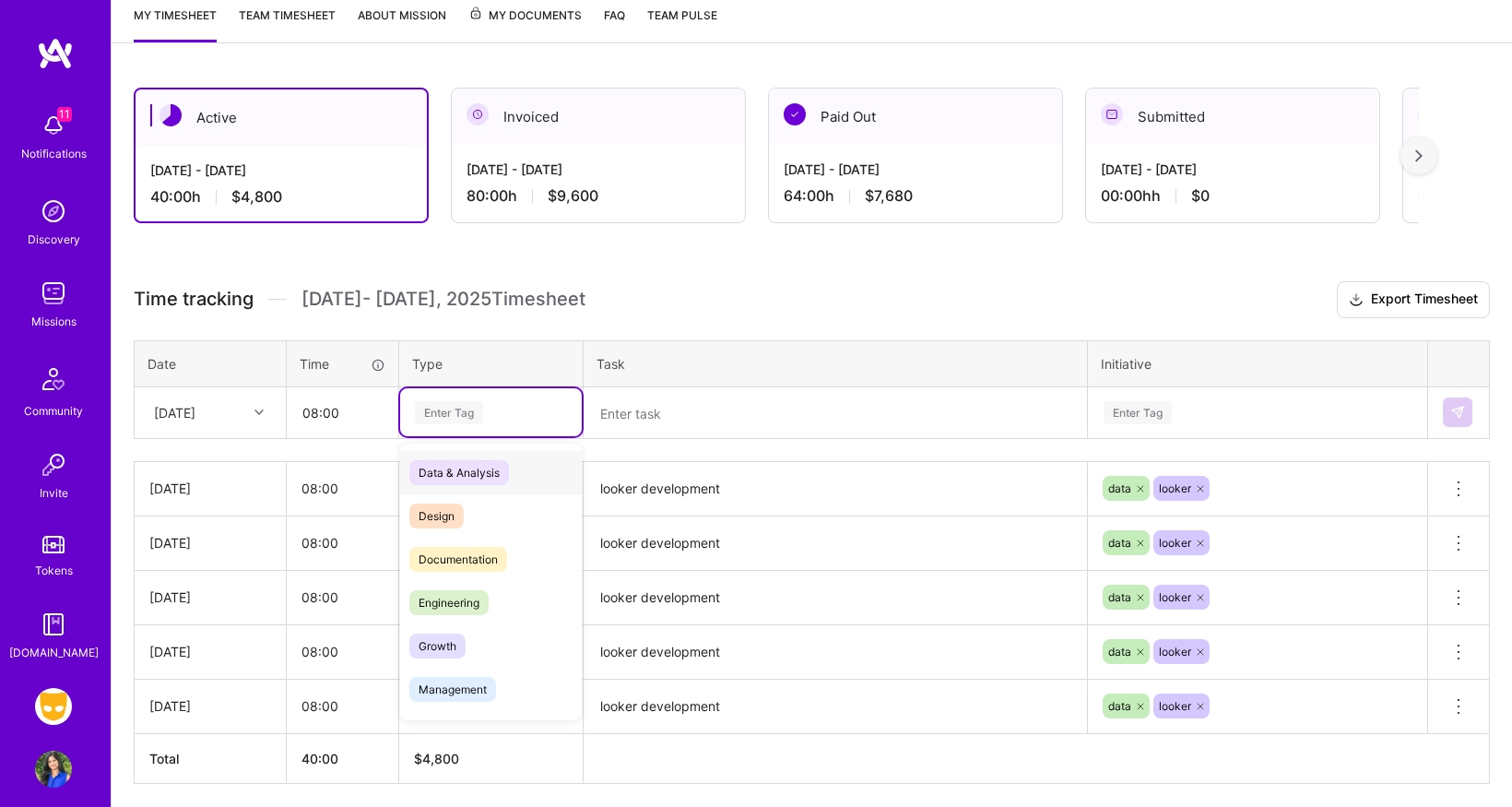
click at [466, 482] on span "Data & Analysis" at bounding box center [460, 472] width 100 height 25
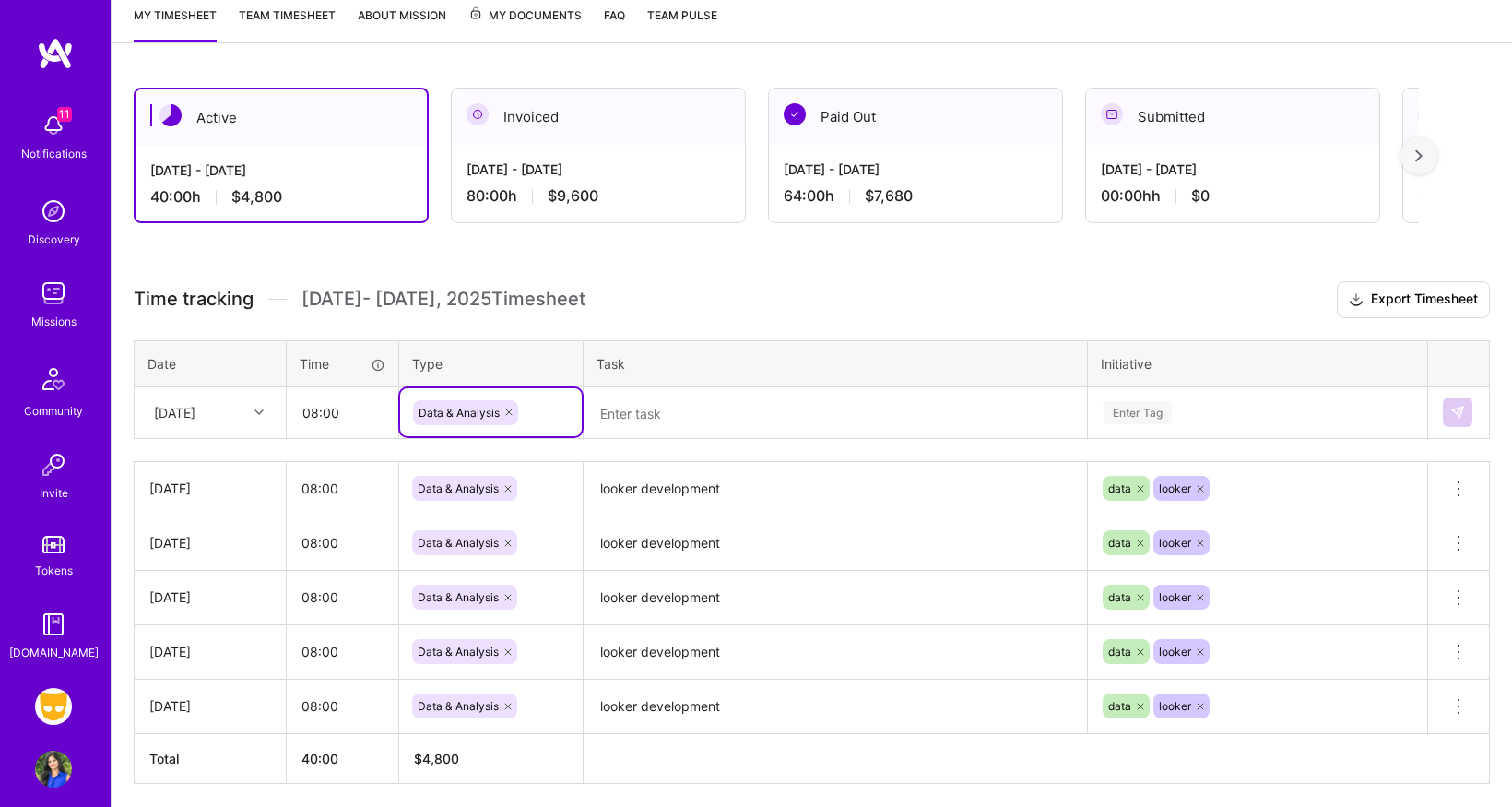
click at [656, 417] on textarea at bounding box center [836, 414] width 500 height 49
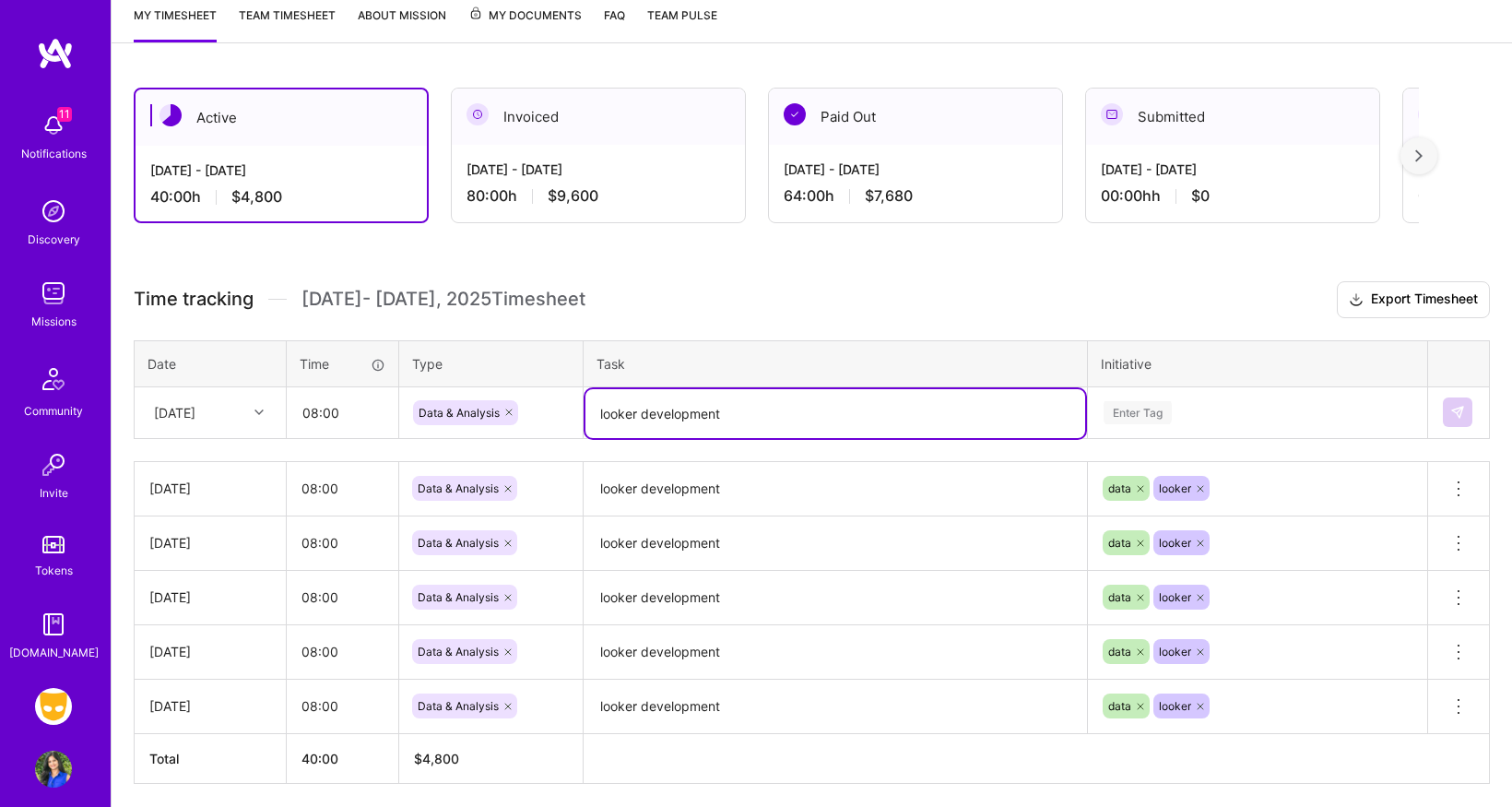
type textarea "looker development"
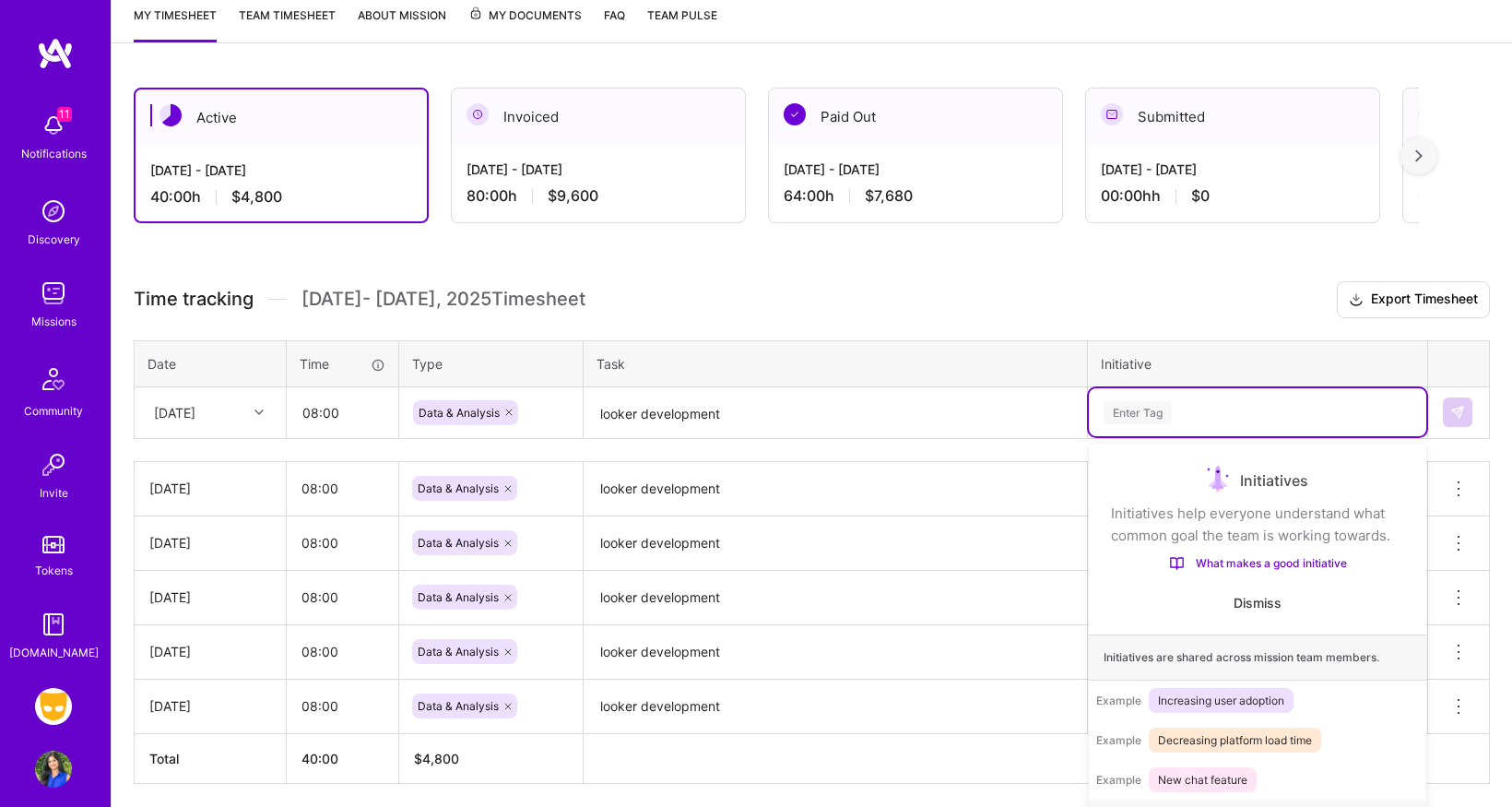
scroll to position [273, 0]
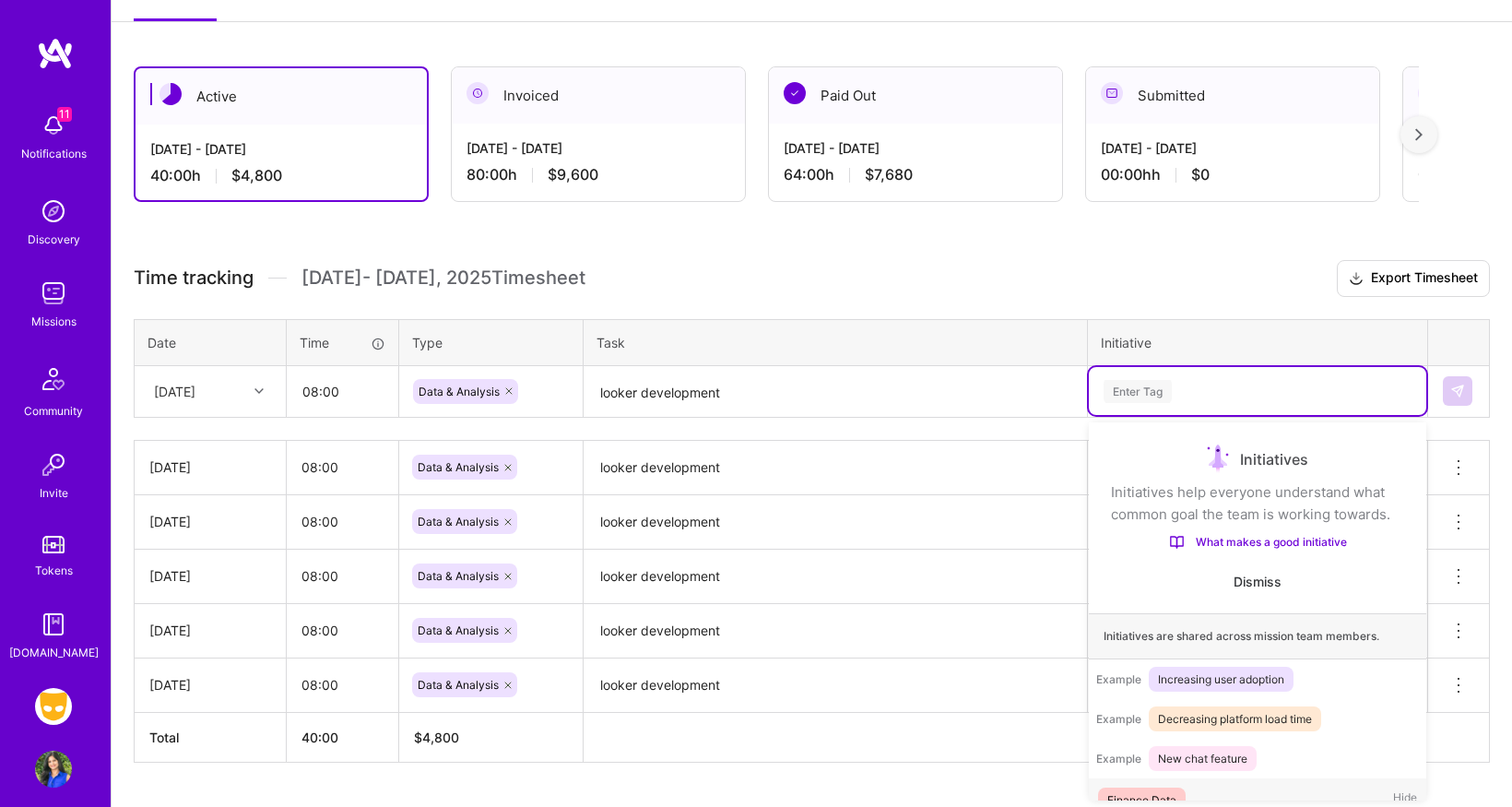
click at [1141, 414] on td "option looker, selected. option Finance Data focused, 1 of 60. 60 results avail…" at bounding box center [1258, 391] width 340 height 52
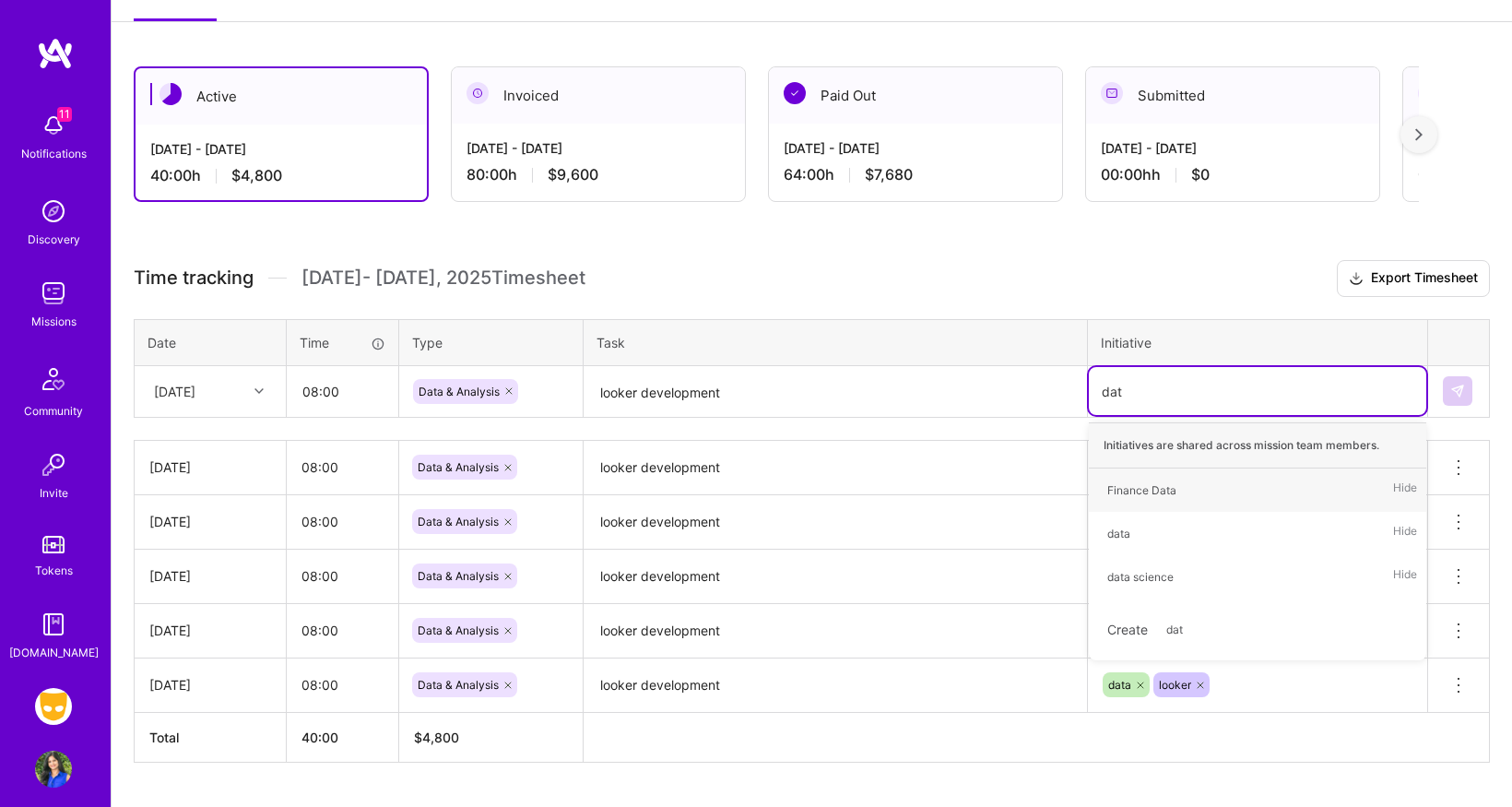
type input "data"
click at [1132, 529] on span "data" at bounding box center [1119, 534] width 41 height 25
type input "looker"
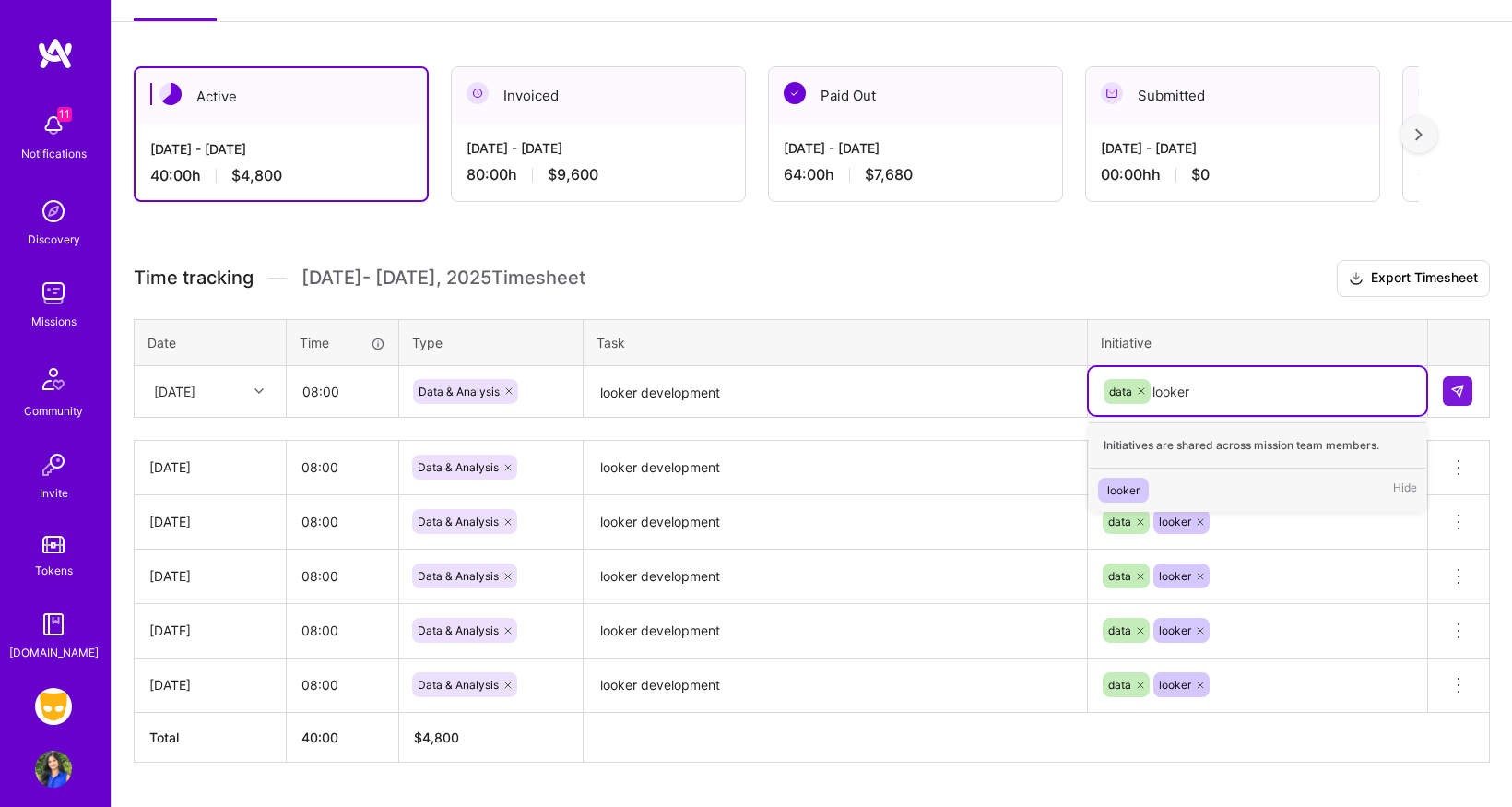
click at [1143, 488] on span "looker" at bounding box center [1123, 491] width 51 height 25
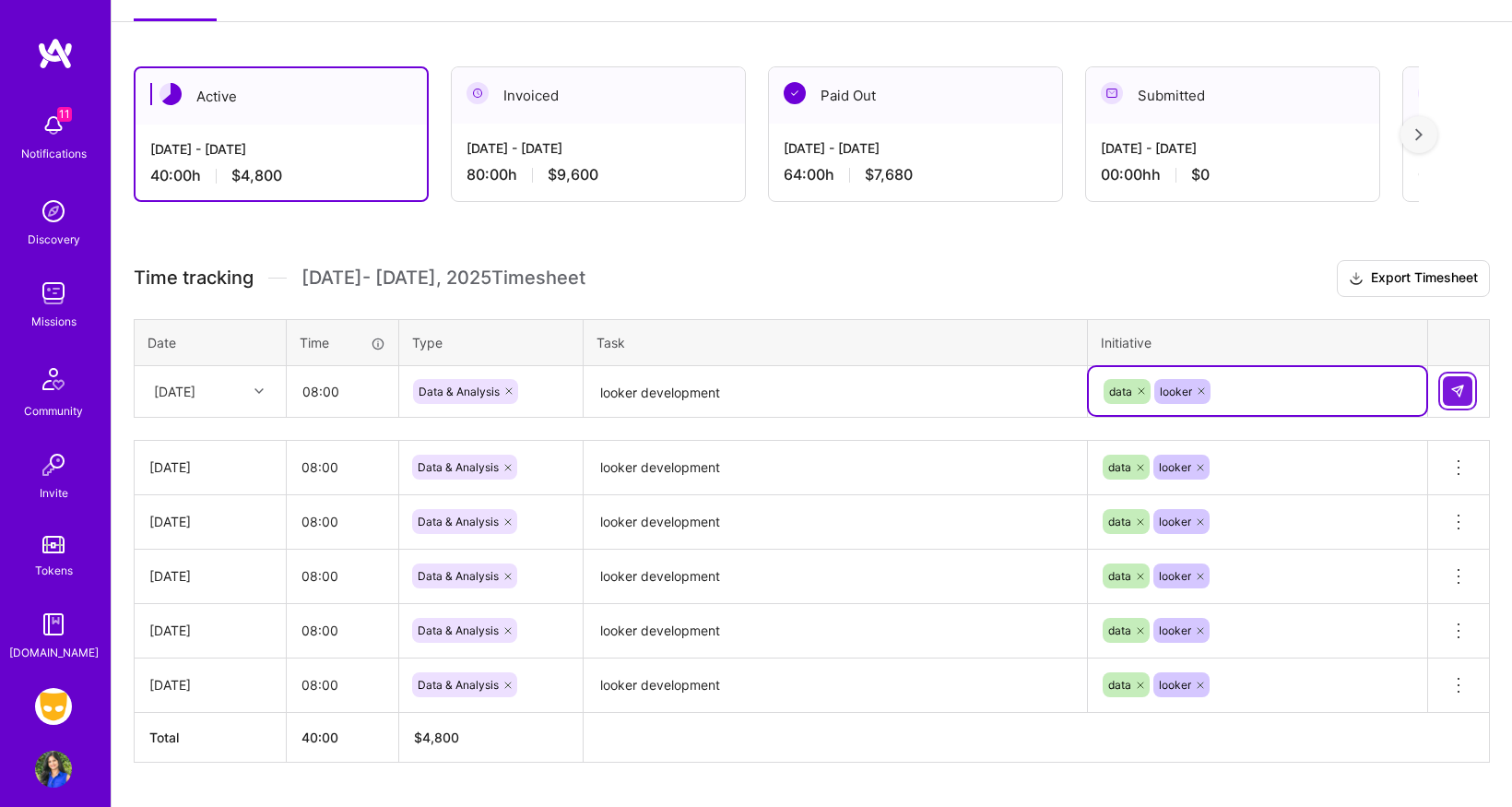
click at [1467, 388] on button at bounding box center [1457, 391] width 30 height 30
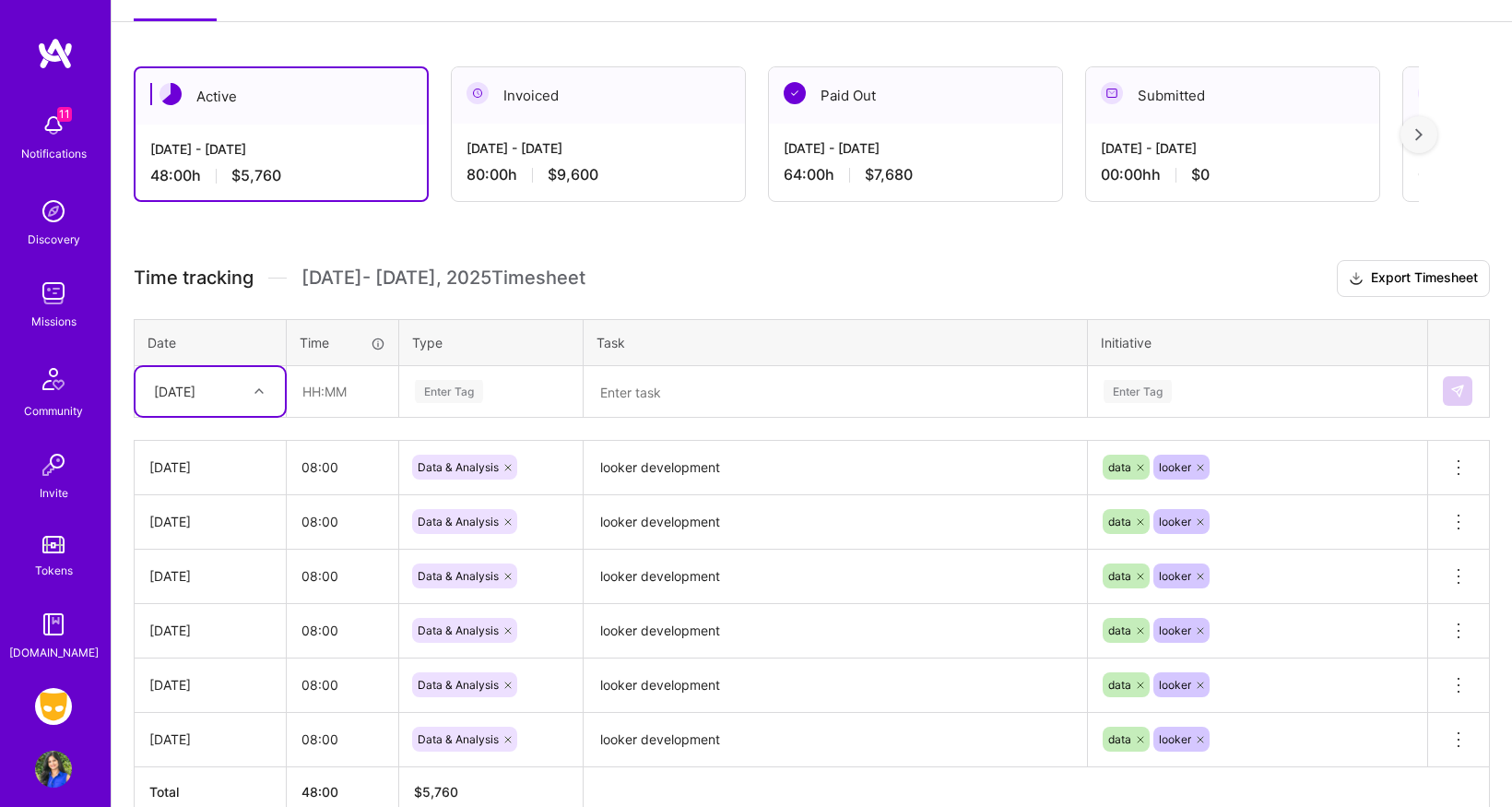
click at [238, 398] on div "[DATE]" at bounding box center [195, 391] width 102 height 31
click at [207, 677] on div "[DATE]" at bounding box center [210, 682] width 149 height 34
click at [348, 392] on input "text" at bounding box center [342, 391] width 110 height 49
type input "9"
type input "08:00"
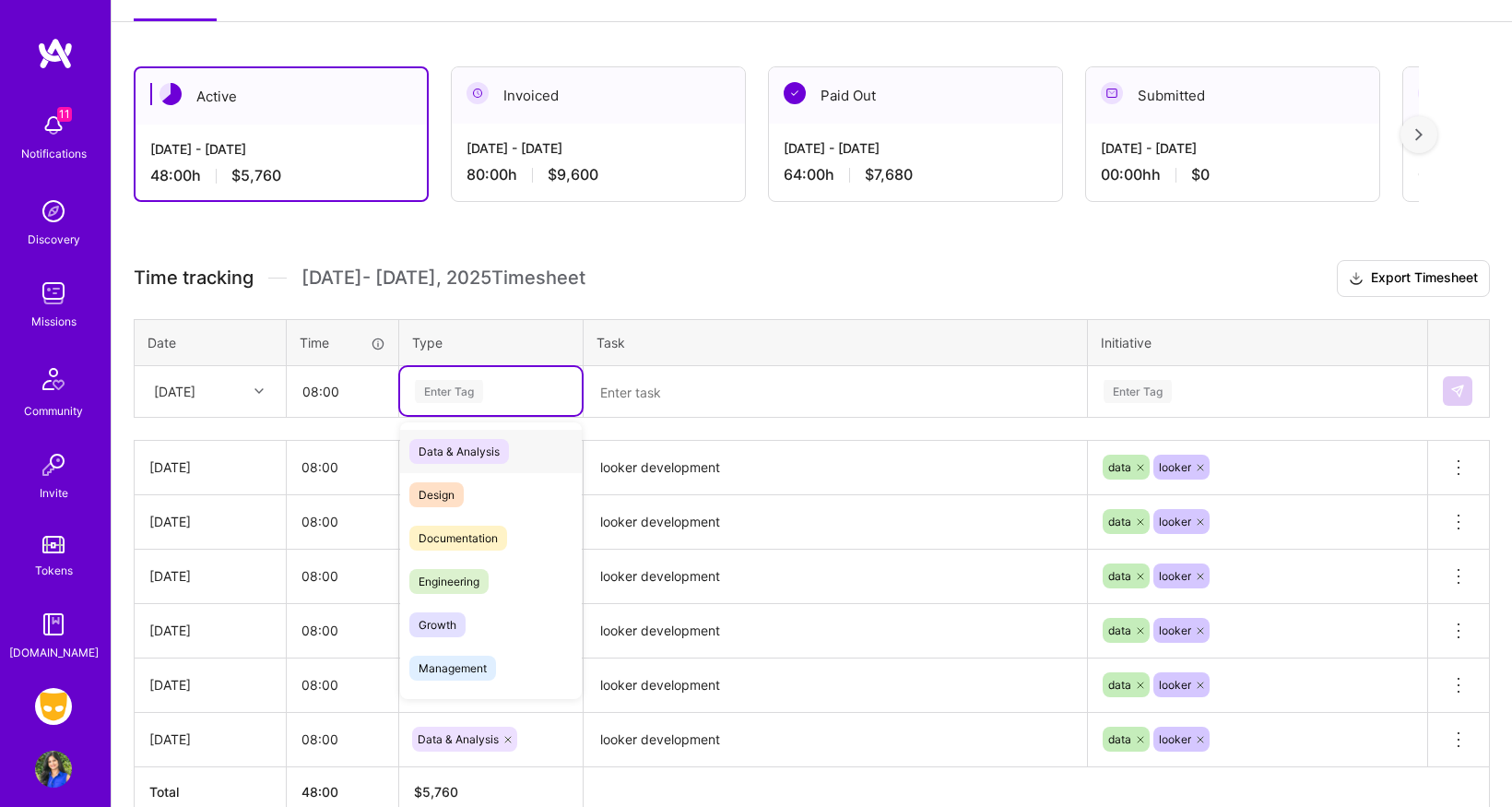
click at [470, 388] on div "Enter Tag" at bounding box center [448, 391] width 68 height 29
click at [476, 454] on span "Data & Analysis" at bounding box center [460, 451] width 100 height 25
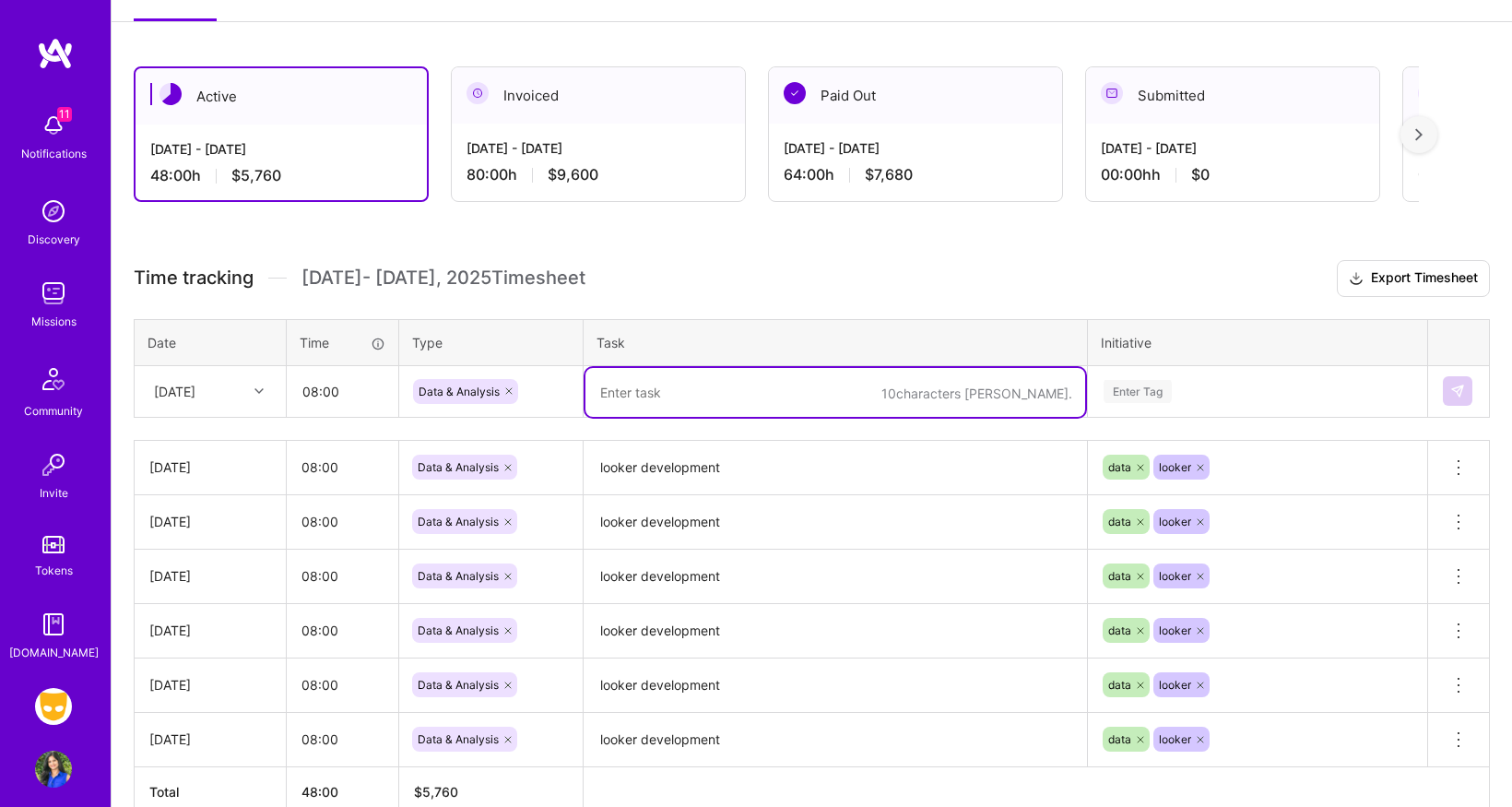
click at [676, 391] on textarea at bounding box center [836, 391] width 500 height 49
type textarea "looker development"
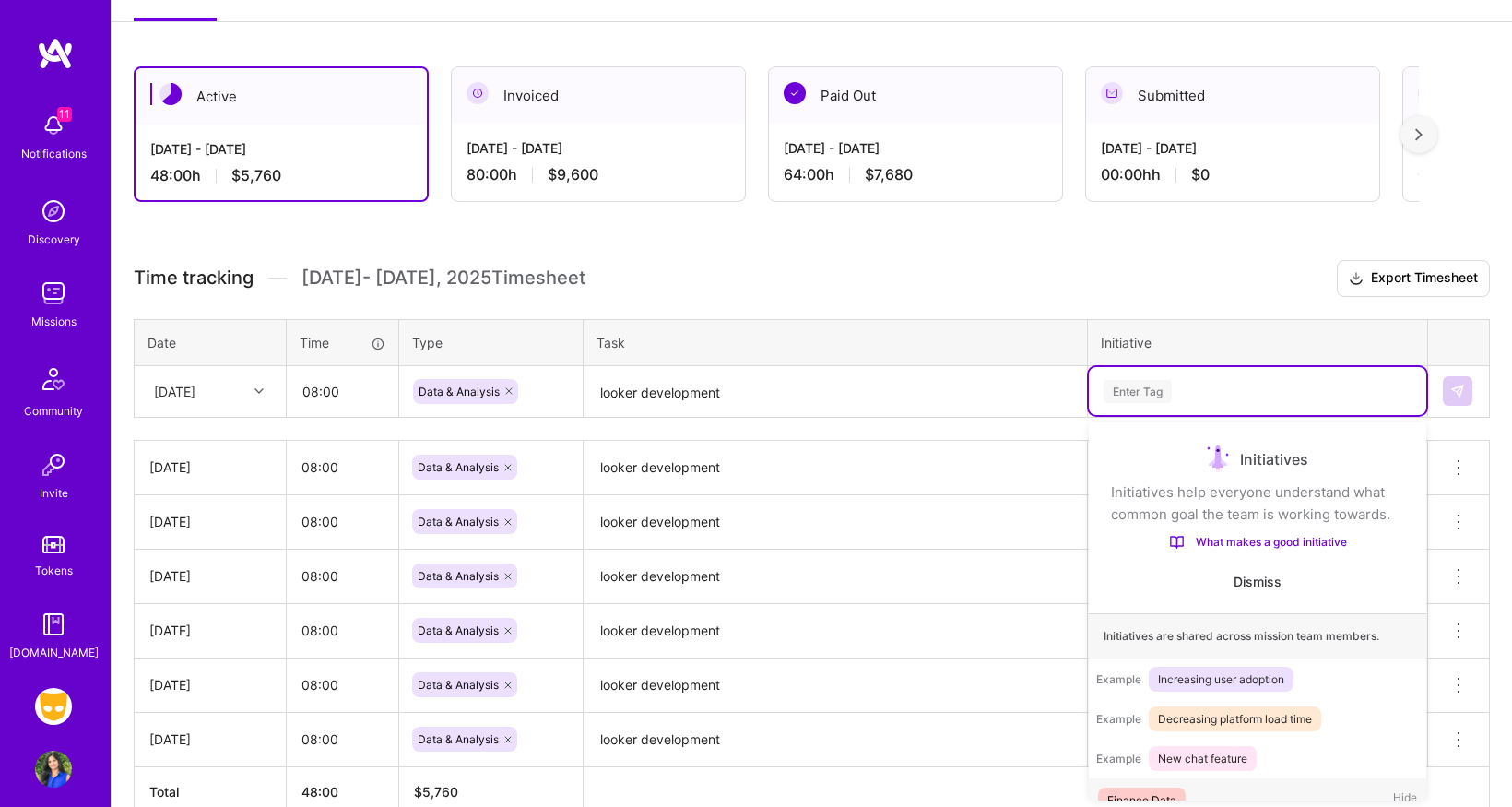
click at [1157, 392] on div "Enter Tag" at bounding box center [1137, 391] width 68 height 29
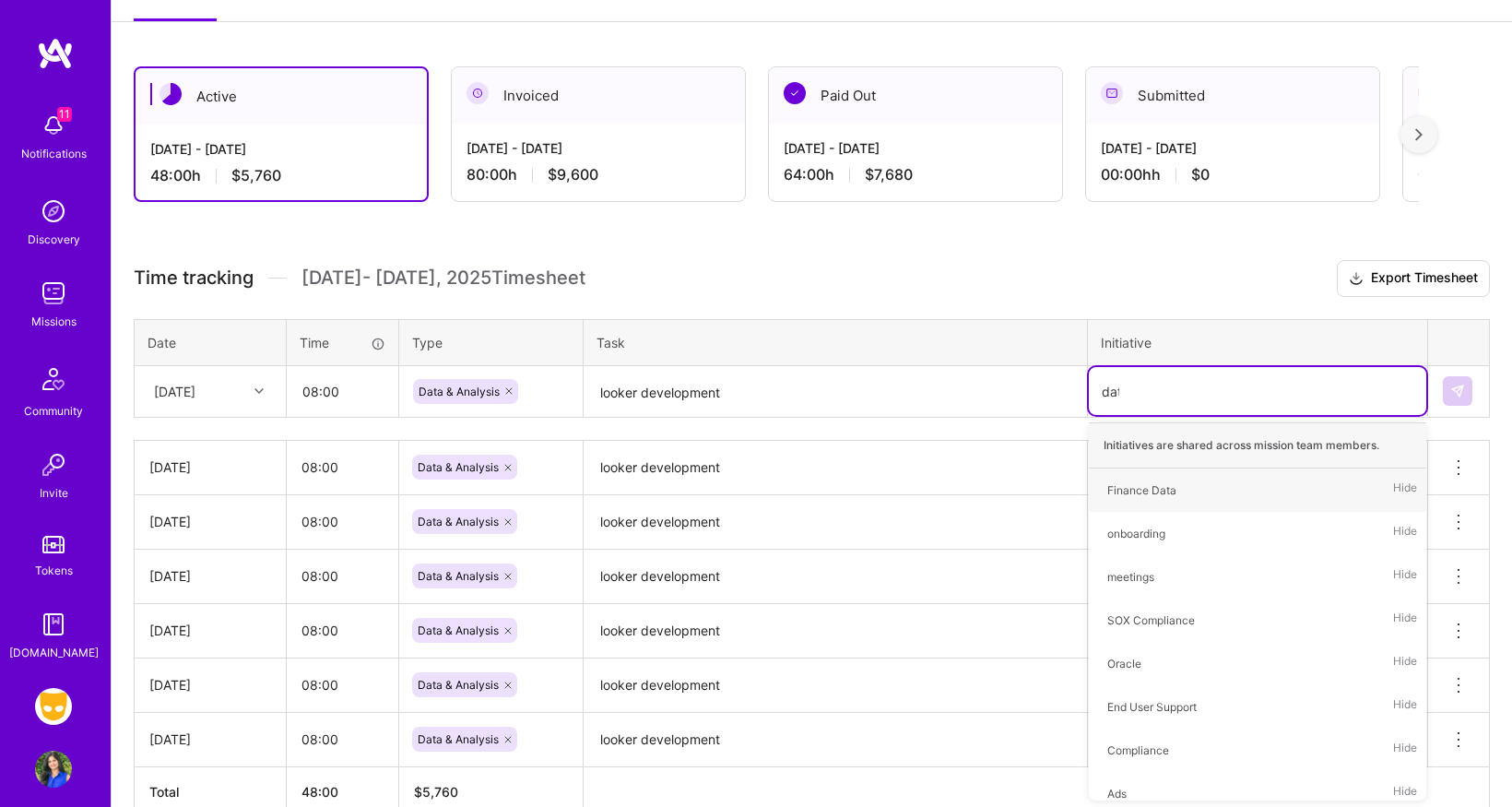
type input "data"
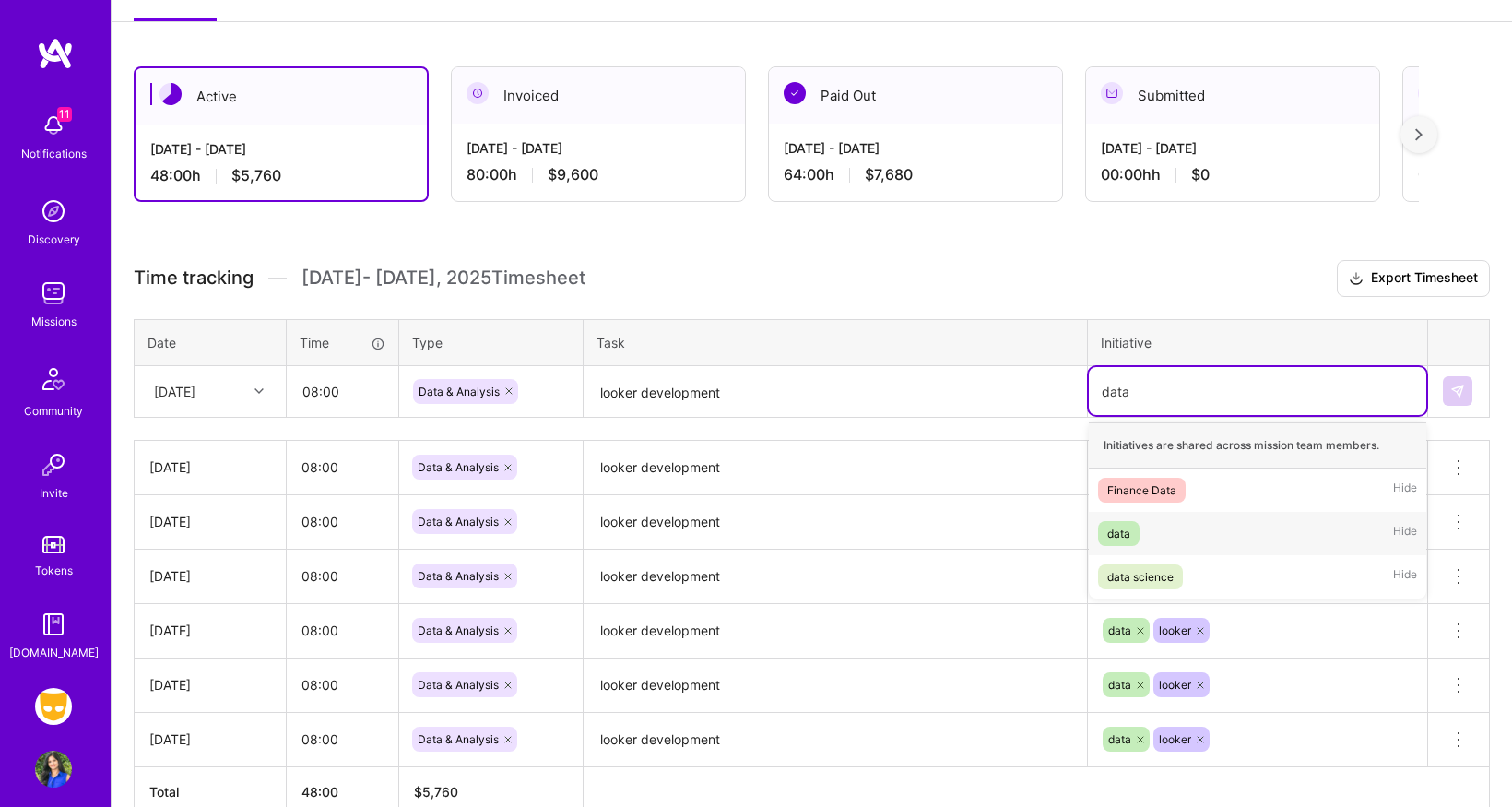
click at [1124, 525] on div "data" at bounding box center [1119, 533] width 23 height 19
type input "looker"
click at [1118, 485] on div "looker" at bounding box center [1123, 490] width 33 height 19
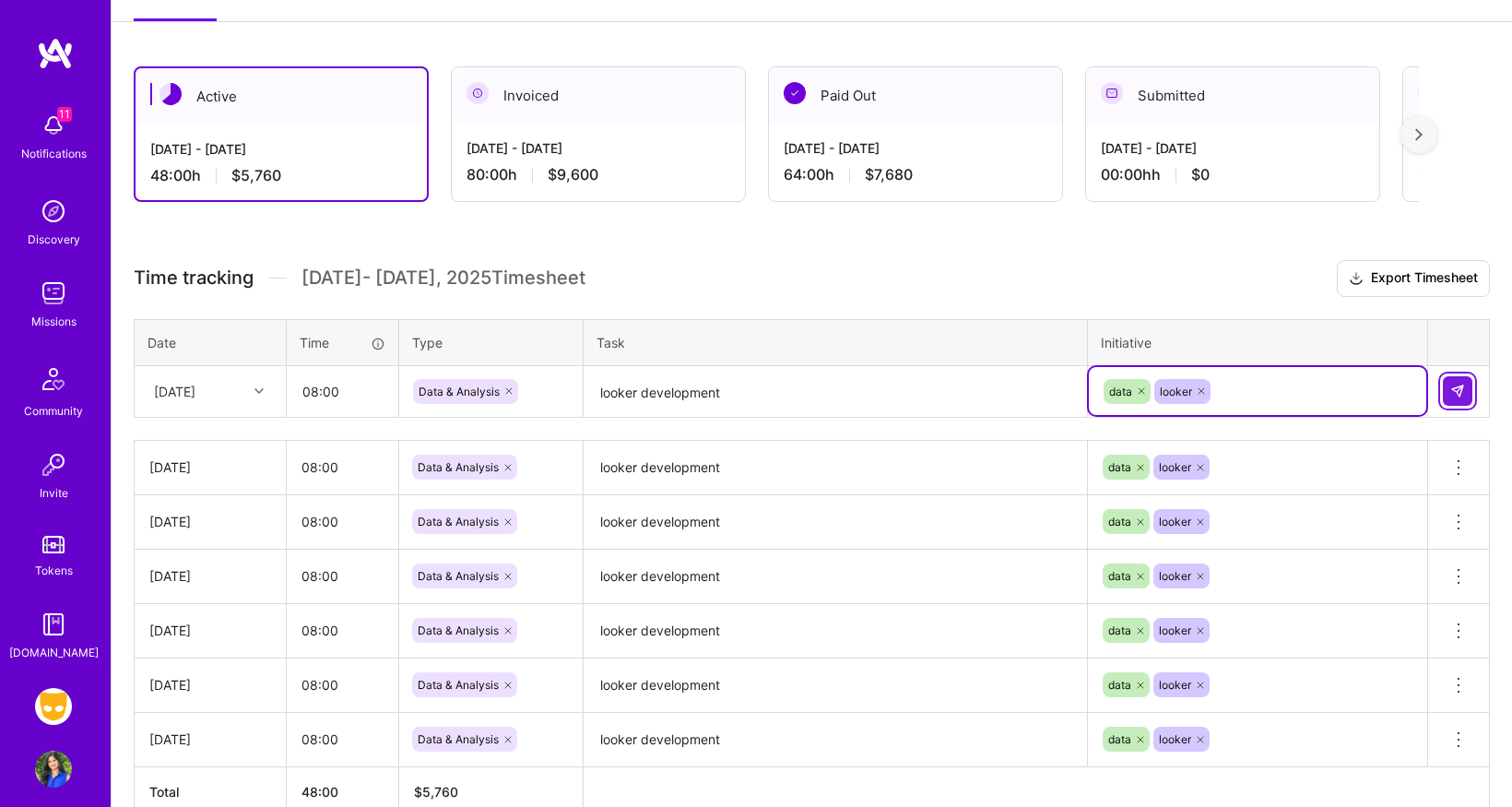
click at [1457, 393] on img at bounding box center [1457, 391] width 14 height 14
